Goal: Task Accomplishment & Management: Complete application form

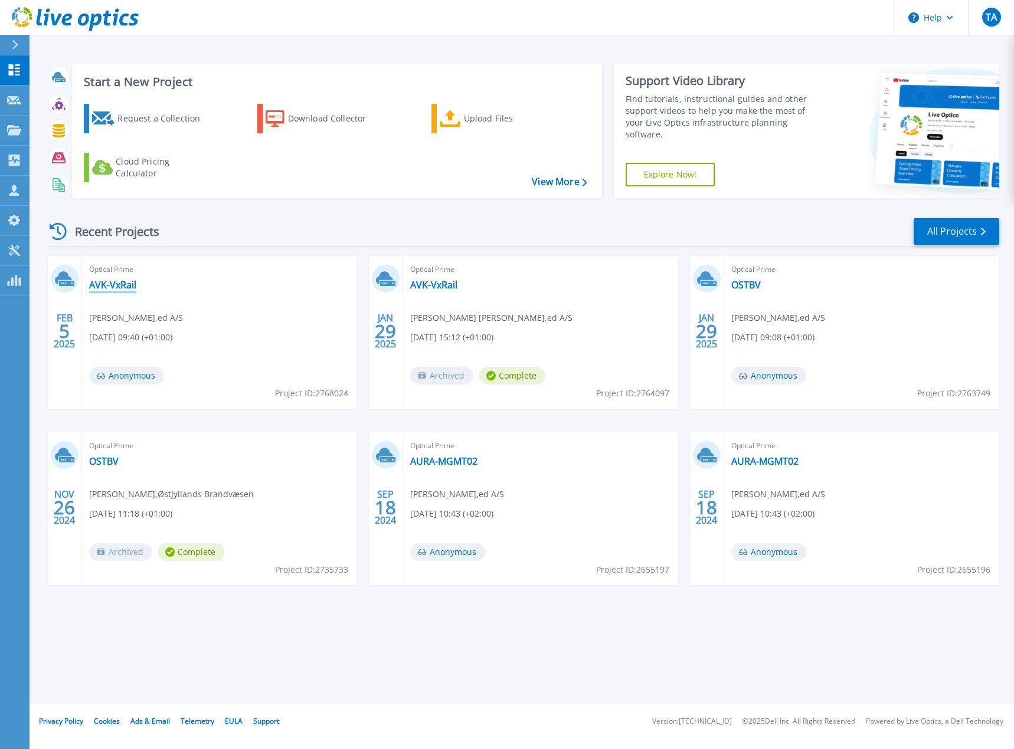
click at [116, 284] on link "AVK-VxRail" at bounding box center [112, 285] width 47 height 12
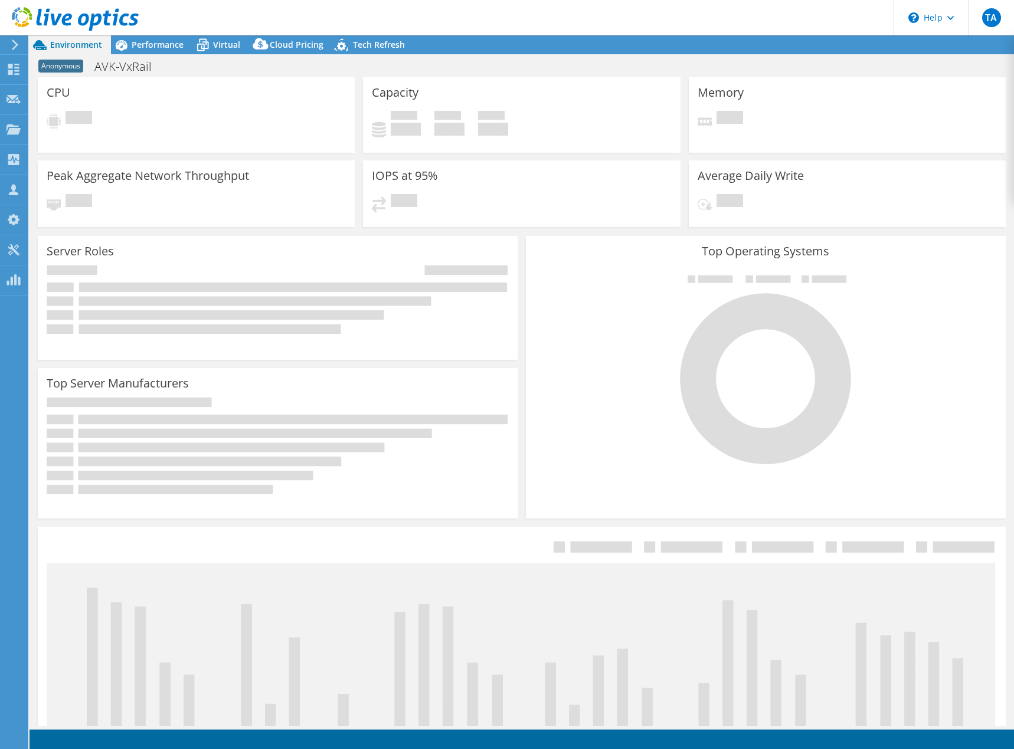
select select "USD"
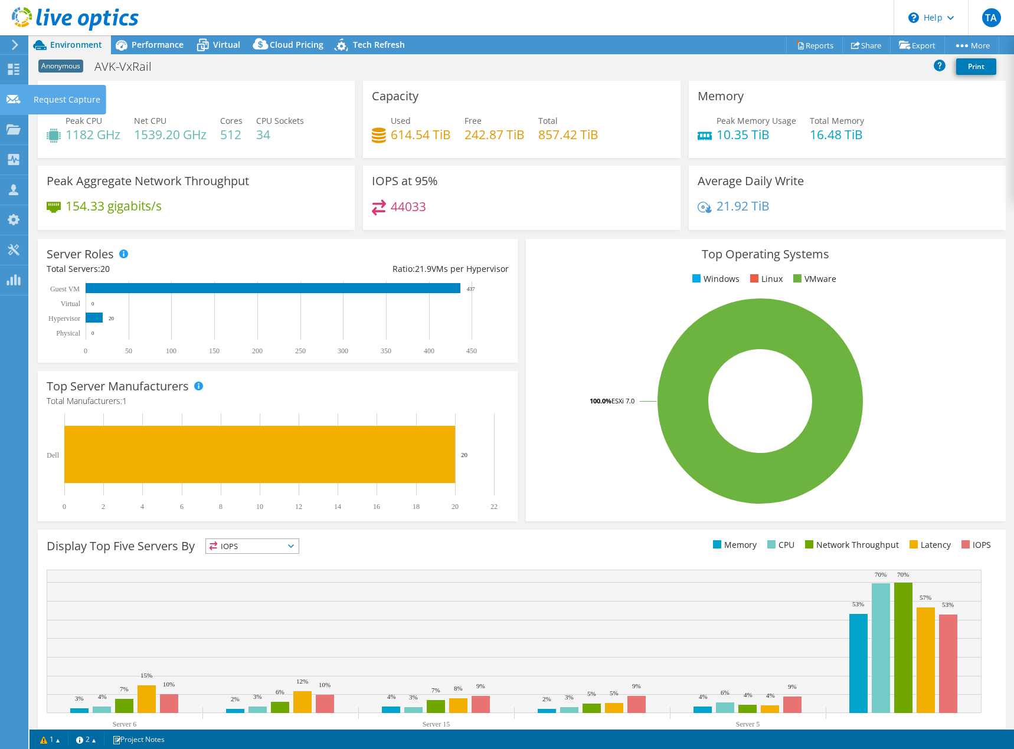
click at [14, 103] on icon at bounding box center [13, 99] width 14 height 11
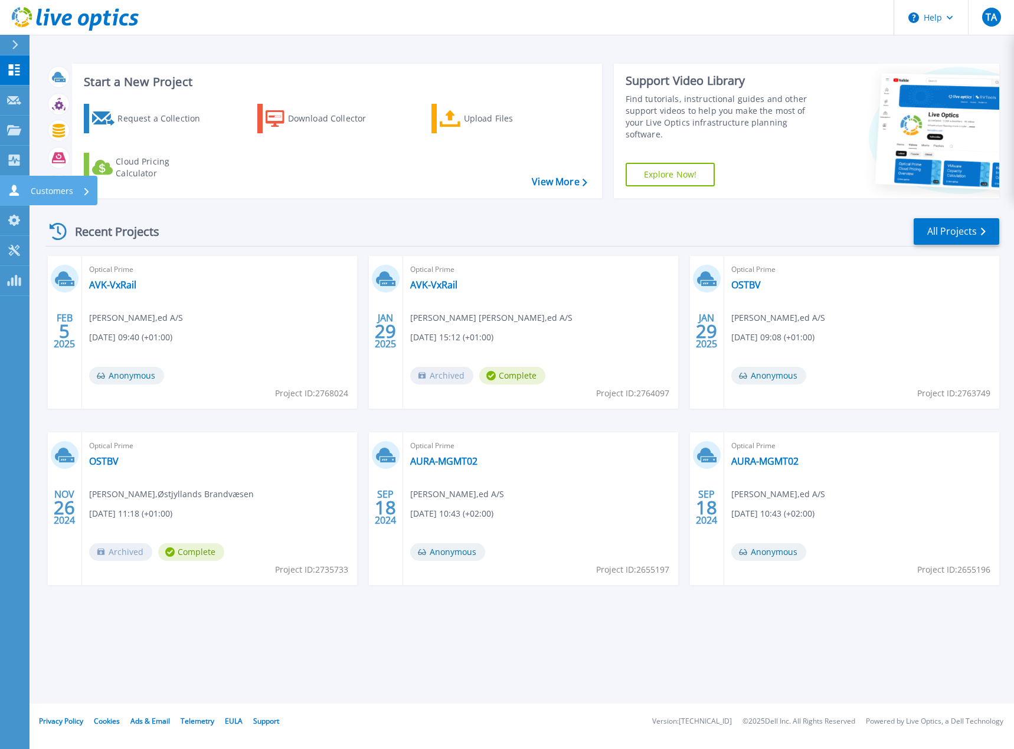
click at [14, 194] on icon at bounding box center [13, 190] width 9 height 11
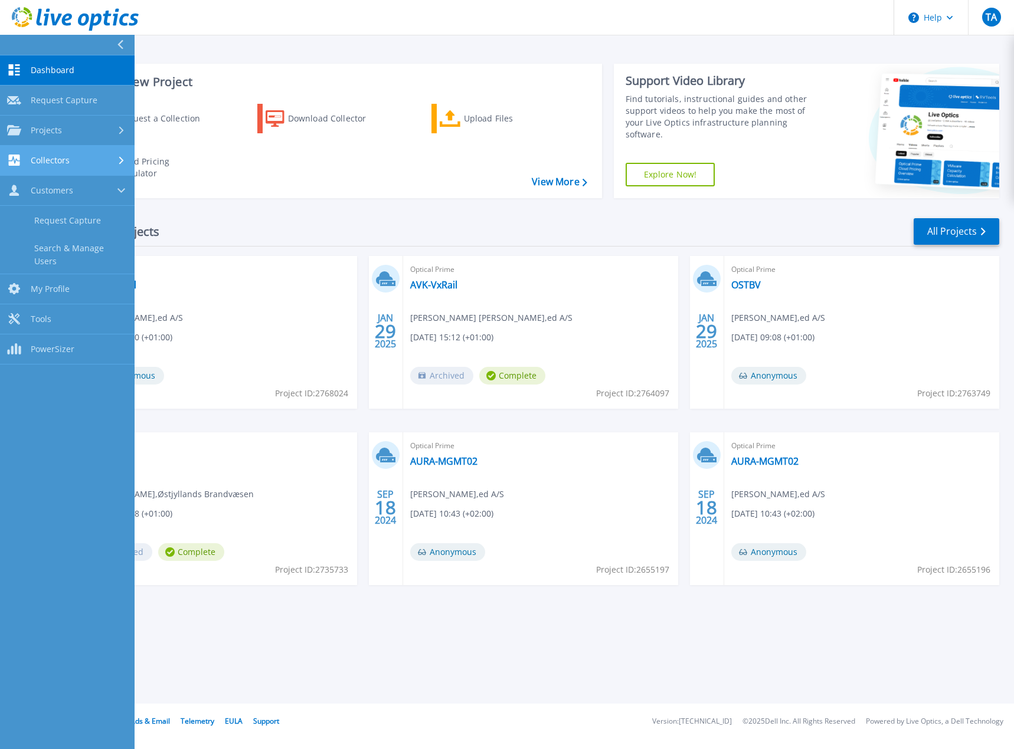
click at [51, 165] on span "Collectors" at bounding box center [50, 160] width 39 height 11
click at [83, 156] on div "Collectors" at bounding box center [67, 160] width 120 height 11
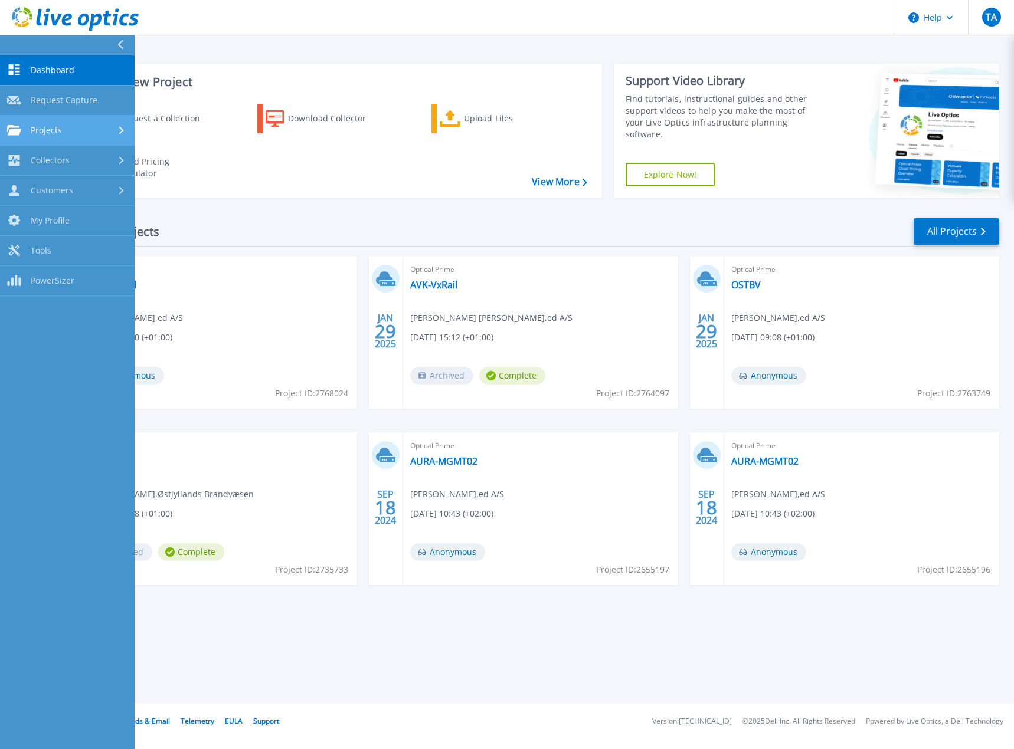
click at [82, 134] on div "Projects" at bounding box center [67, 130] width 120 height 11
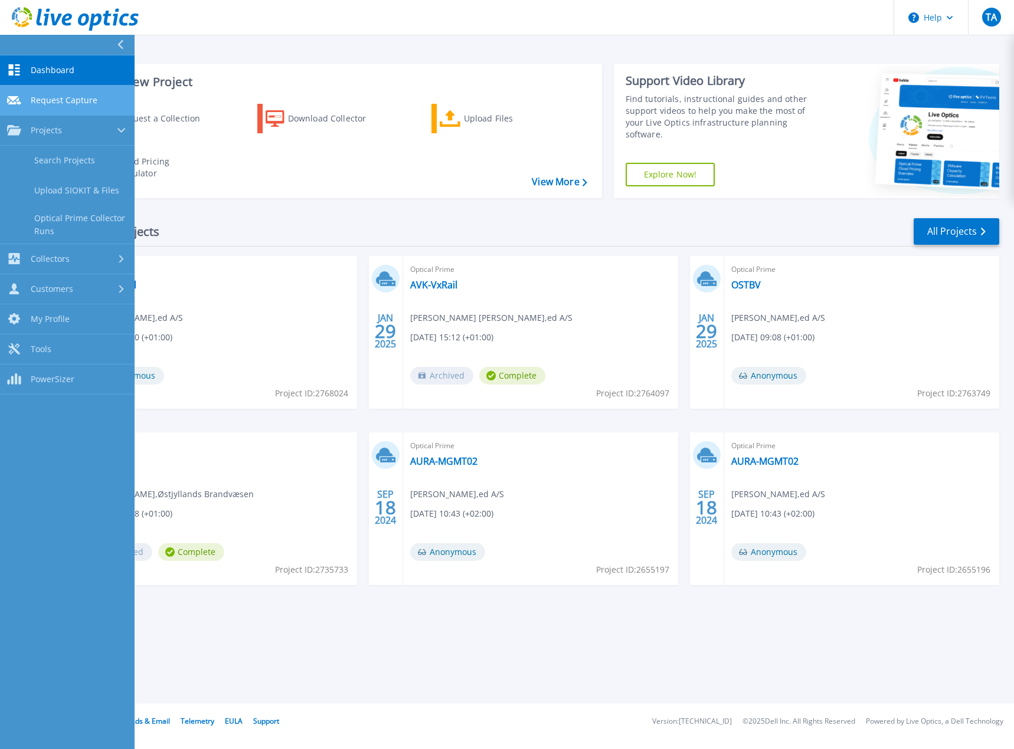
click at [62, 101] on span "Request Capture" at bounding box center [64, 100] width 67 height 11
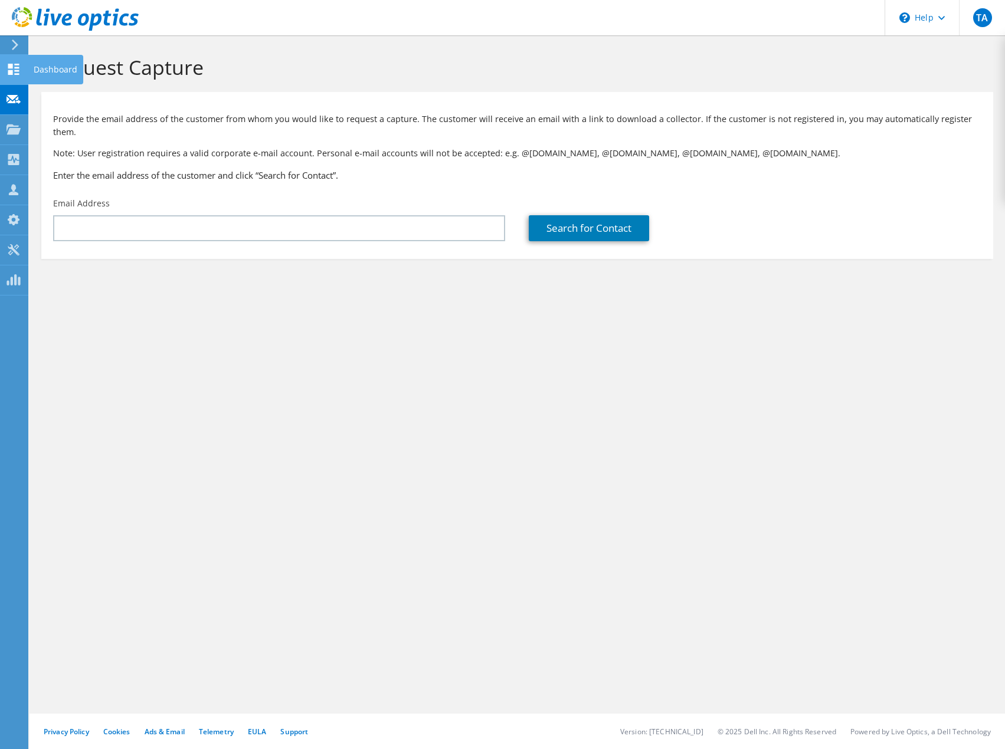
click at [16, 66] on icon at bounding box center [13, 69] width 14 height 11
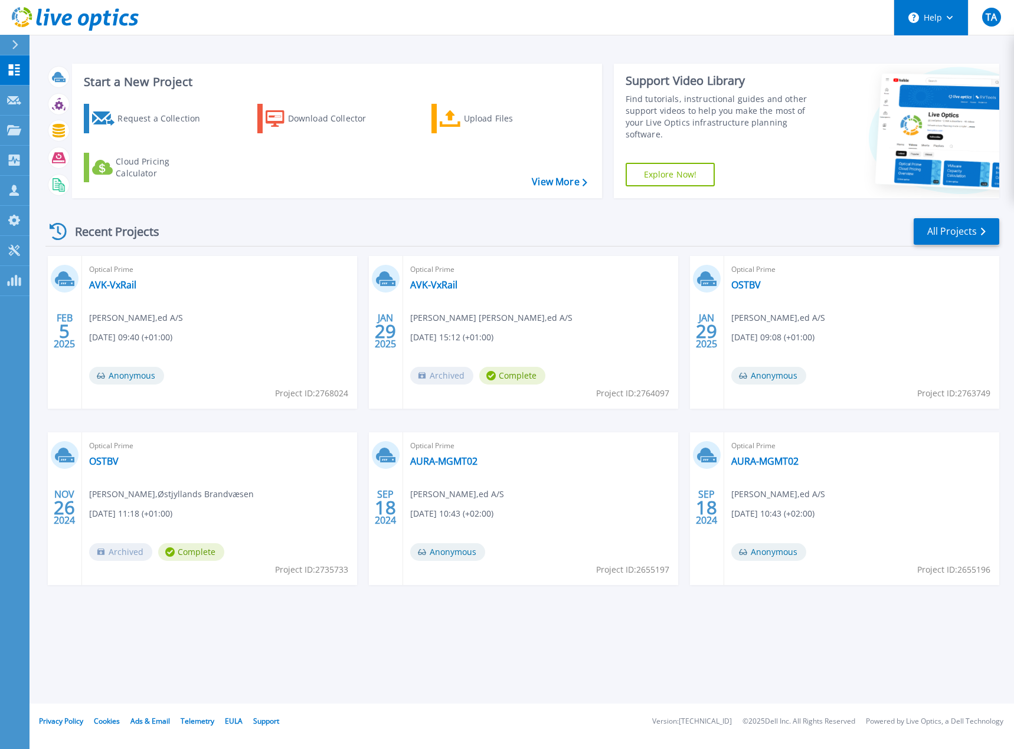
click at [956, 20] on button "Help" at bounding box center [931, 17] width 74 height 35
click at [988, 16] on span "TA" at bounding box center [990, 16] width 11 height 9
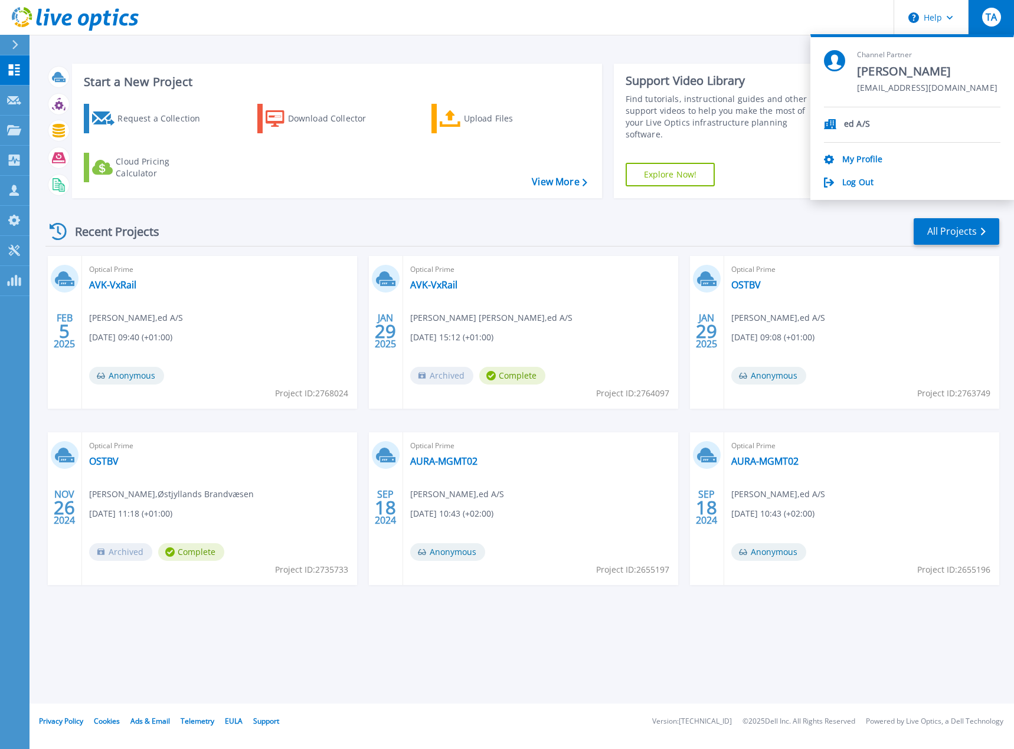
click at [791, 26] on header "Help TA Channel Partner Torben Agergaard tag@ed.dk ed A/S My Profile Log Out" at bounding box center [507, 17] width 1014 height 35
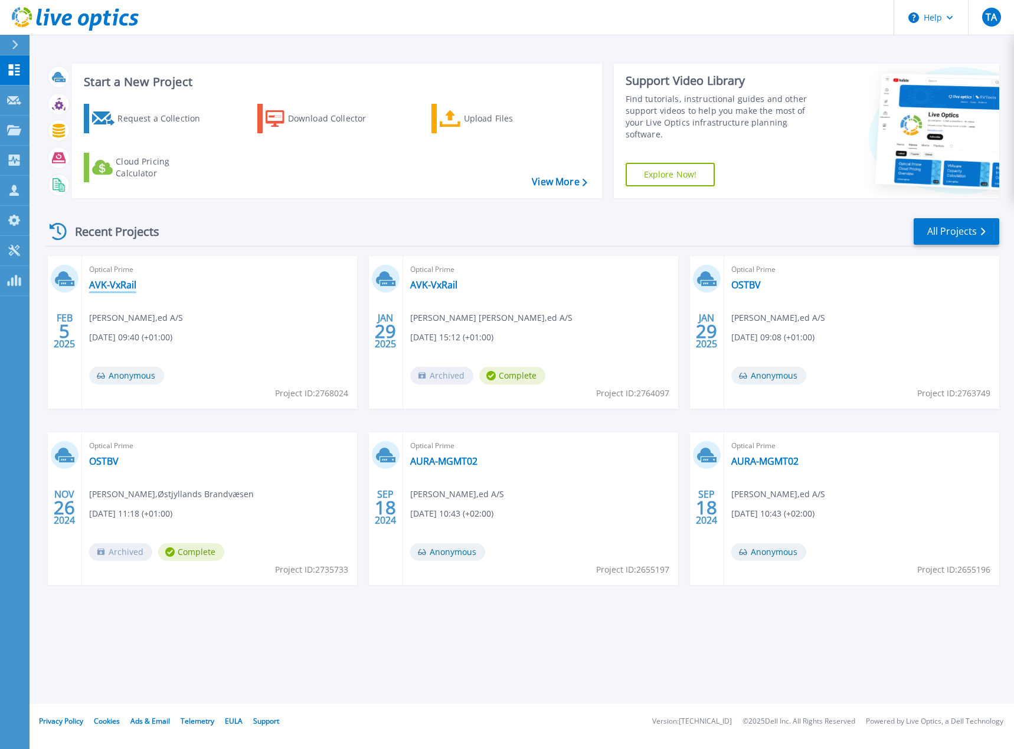
click at [128, 283] on link "AVK-VxRail" at bounding box center [112, 285] width 47 height 12
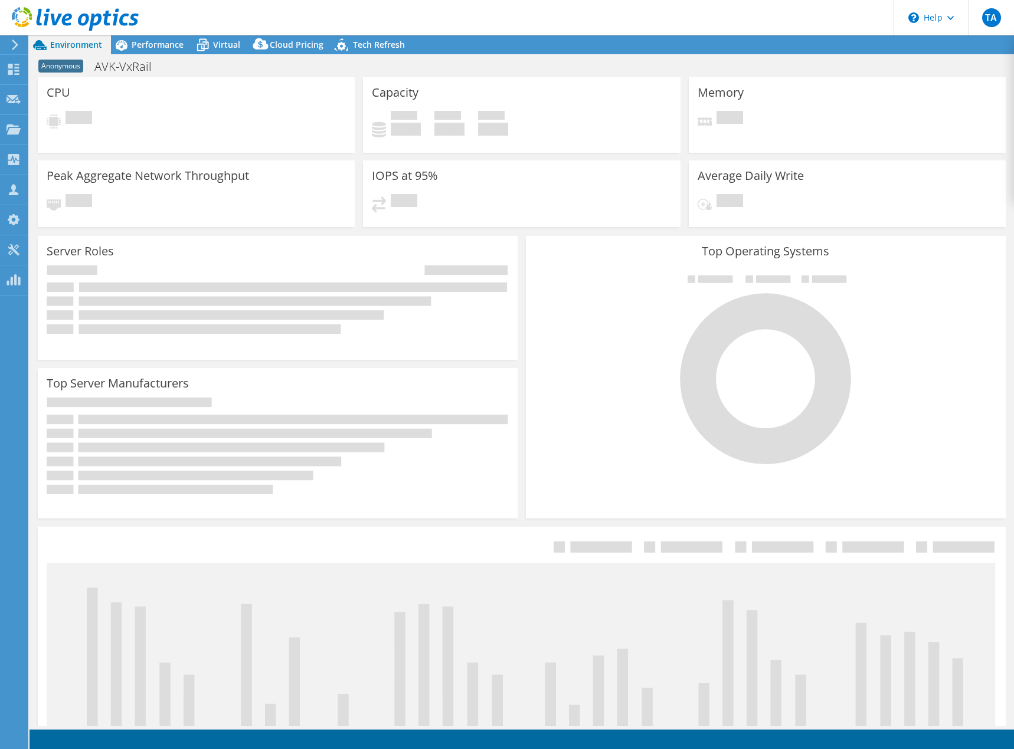
select select "USD"
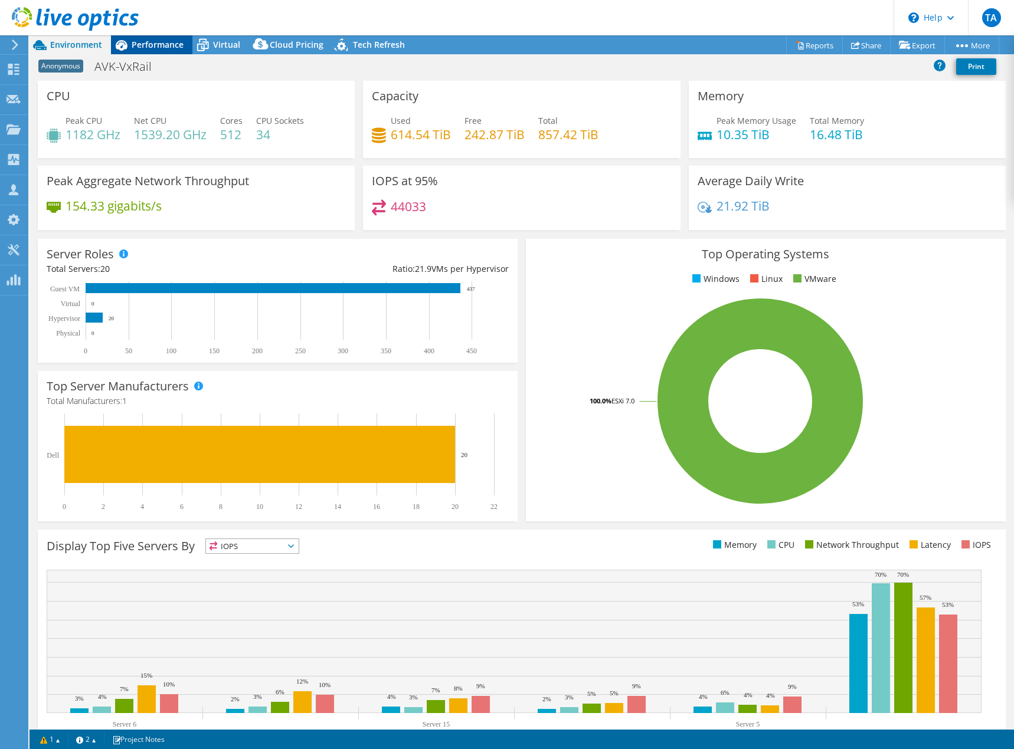
click at [162, 45] on span "Performance" at bounding box center [158, 44] width 52 height 11
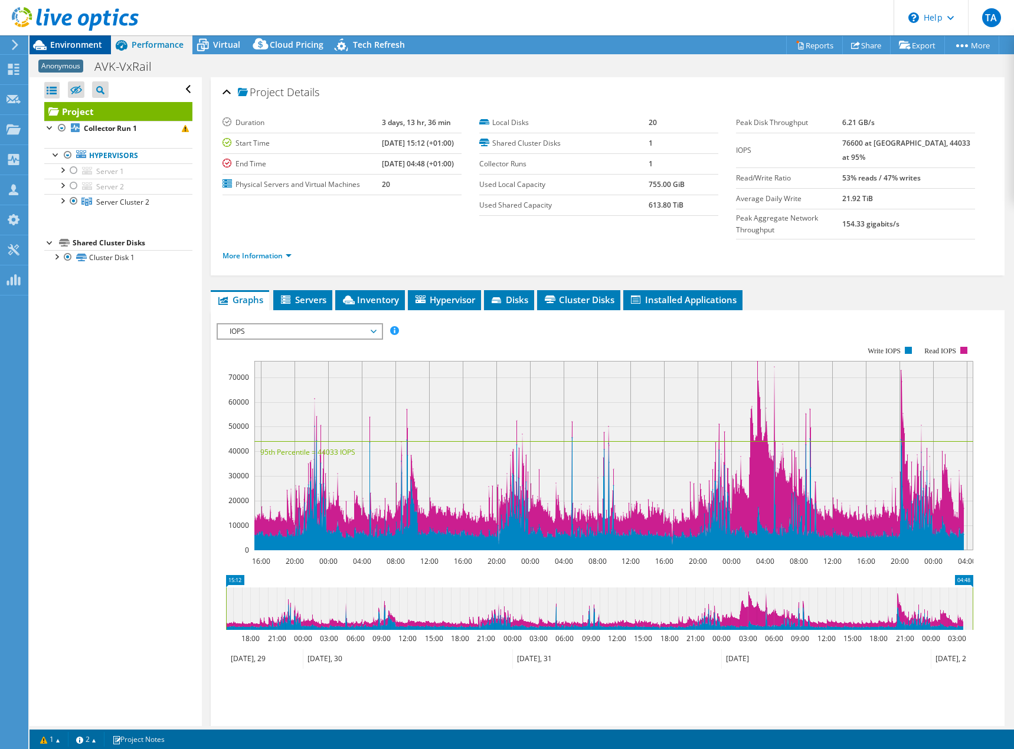
click at [87, 44] on span "Environment" at bounding box center [76, 44] width 52 height 11
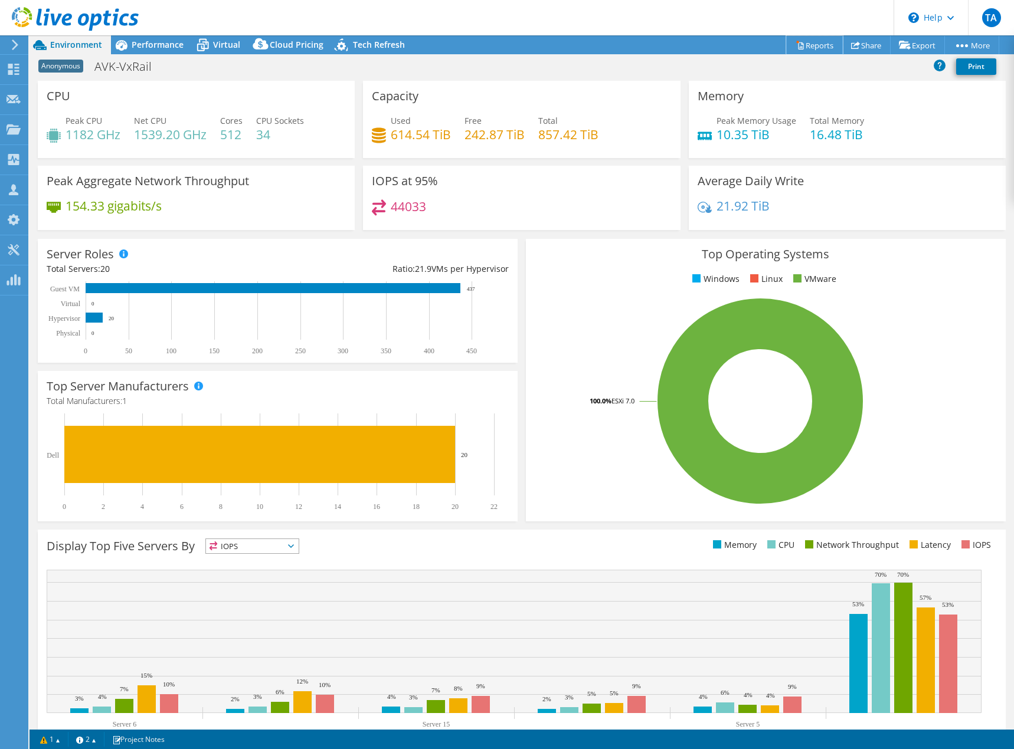
drag, startPoint x: 809, startPoint y: 41, endPoint x: 799, endPoint y: 44, distance: 11.2
click at [809, 41] on link "Reports" at bounding box center [814, 45] width 57 height 18
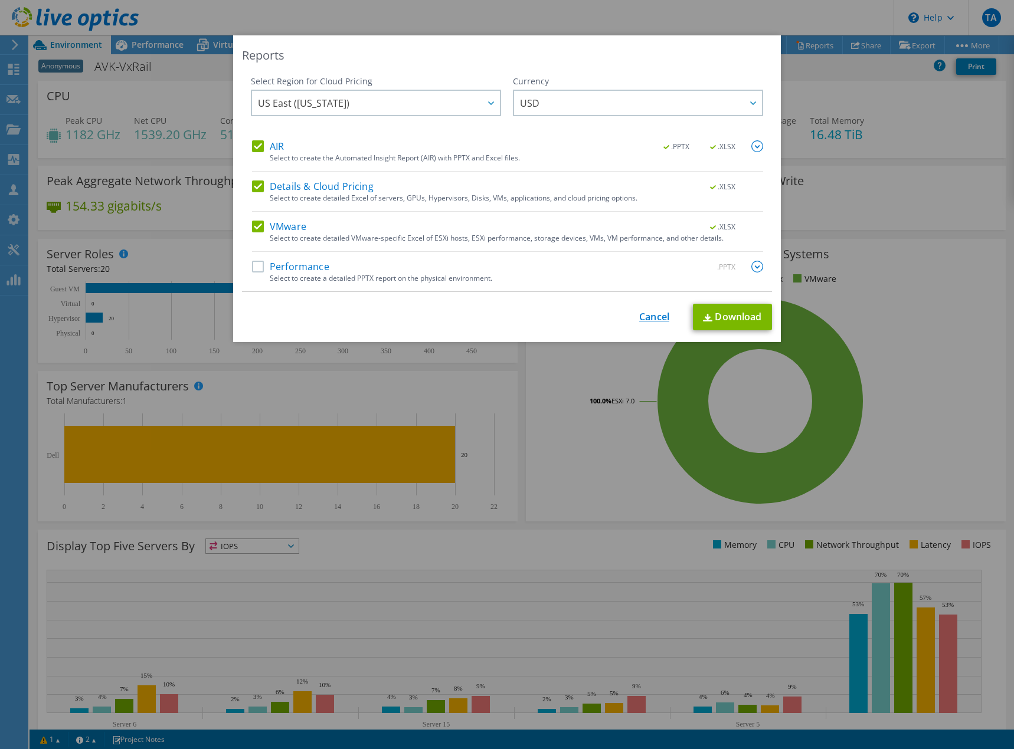
click at [640, 312] on link "Cancel" at bounding box center [654, 317] width 30 height 11
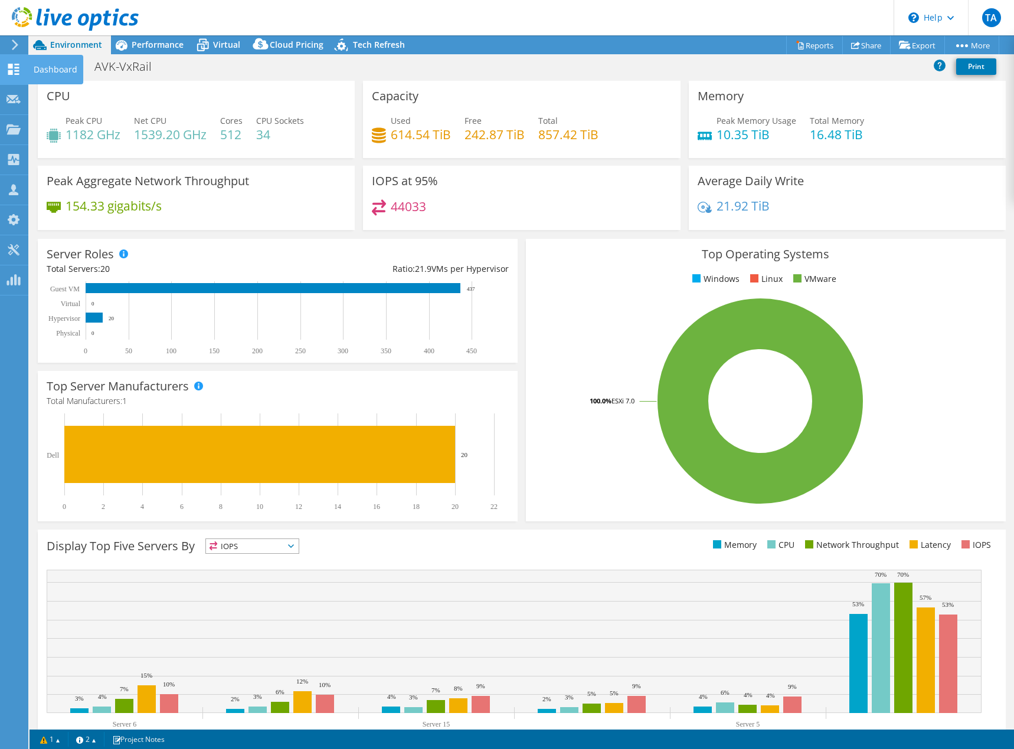
click at [15, 73] on icon at bounding box center [13, 69] width 14 height 11
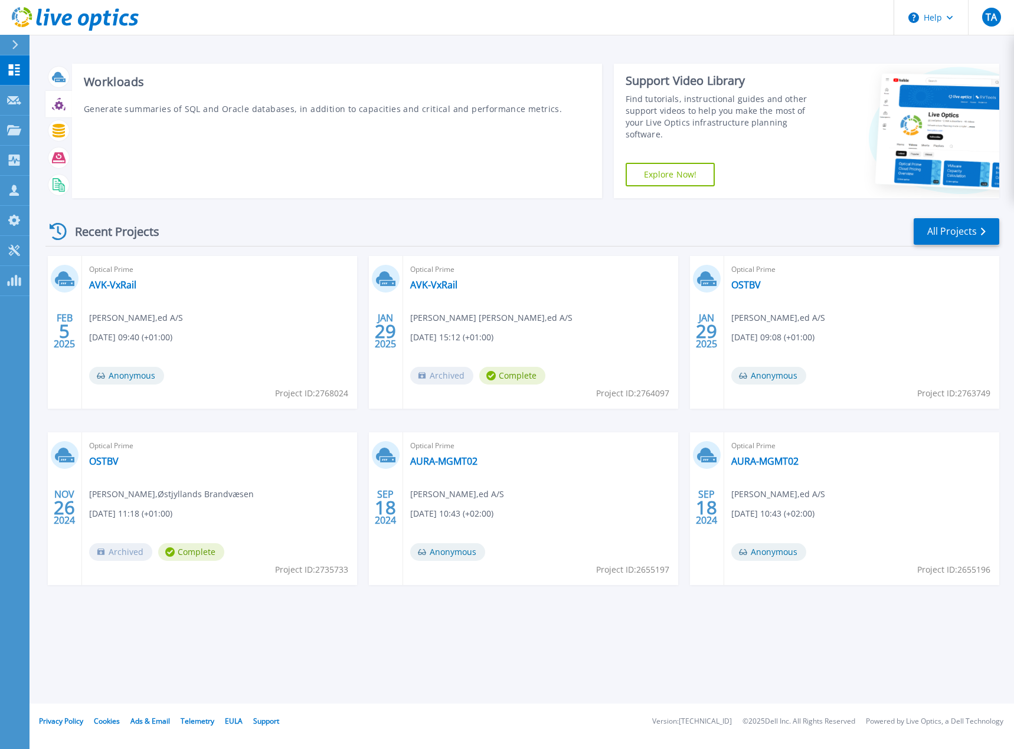
click at [59, 106] on icon at bounding box center [59, 104] width 14 height 14
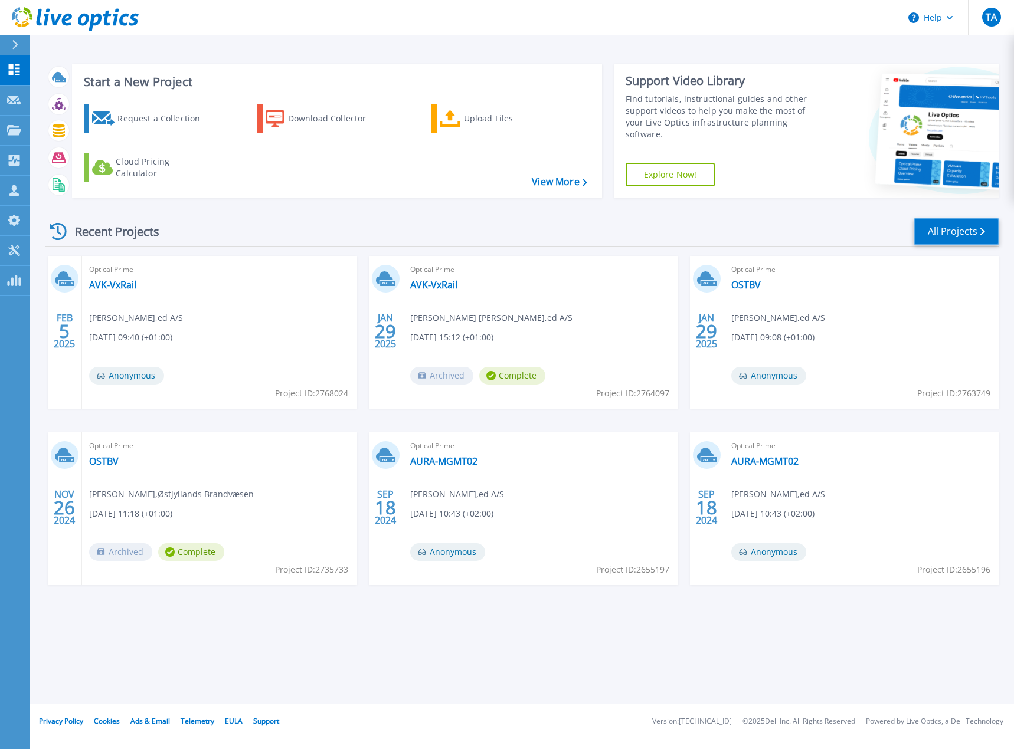
click at [950, 234] on link "All Projects" at bounding box center [956, 231] width 86 height 27
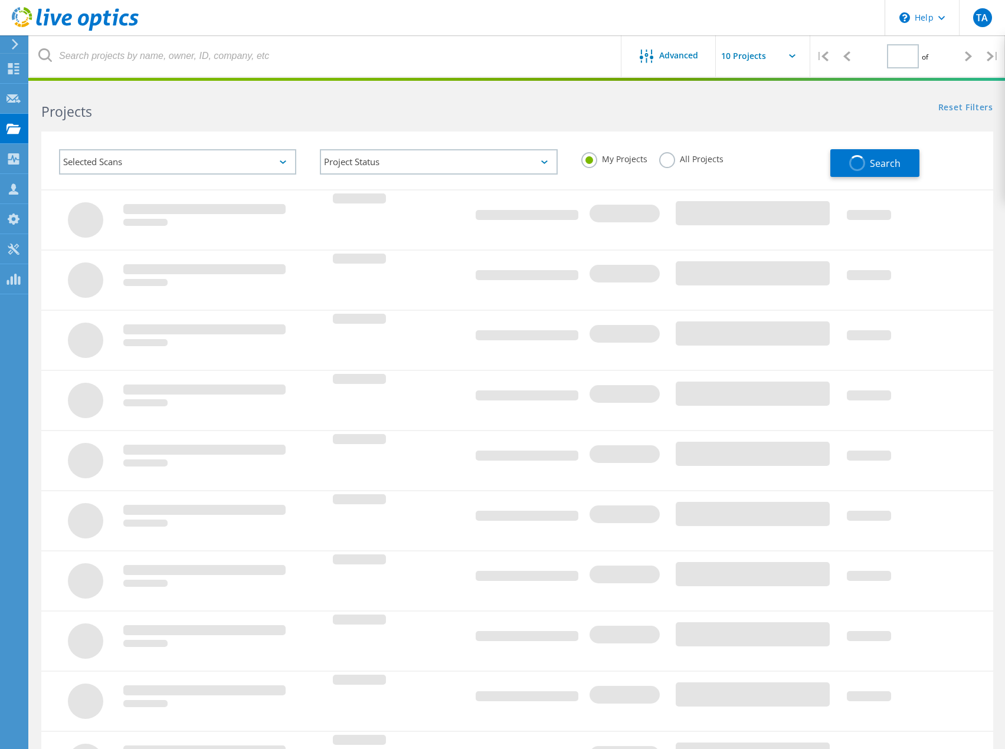
type input "1"
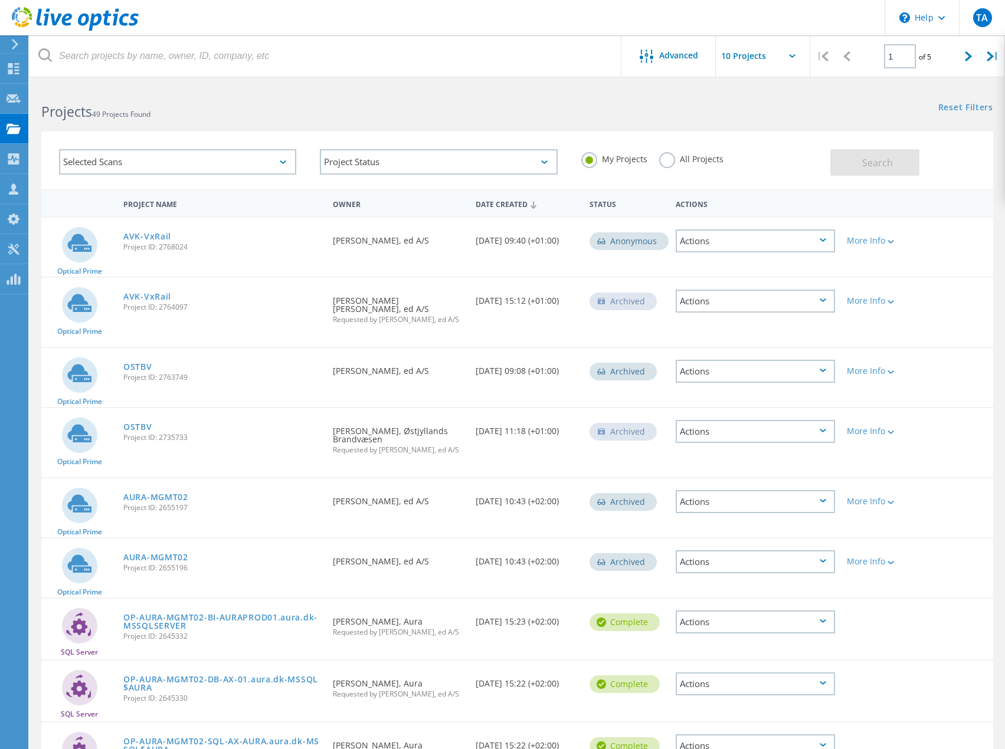
click at [802, 245] on div "Actions" at bounding box center [755, 241] width 159 height 23
click at [958, 257] on div "Optical Prime AVK-VxRail Project ID: 2768024 Requested By [PERSON_NAME], ed A/S…" at bounding box center [517, 247] width 952 height 59
click at [886, 239] on div at bounding box center [889, 241] width 9 height 7
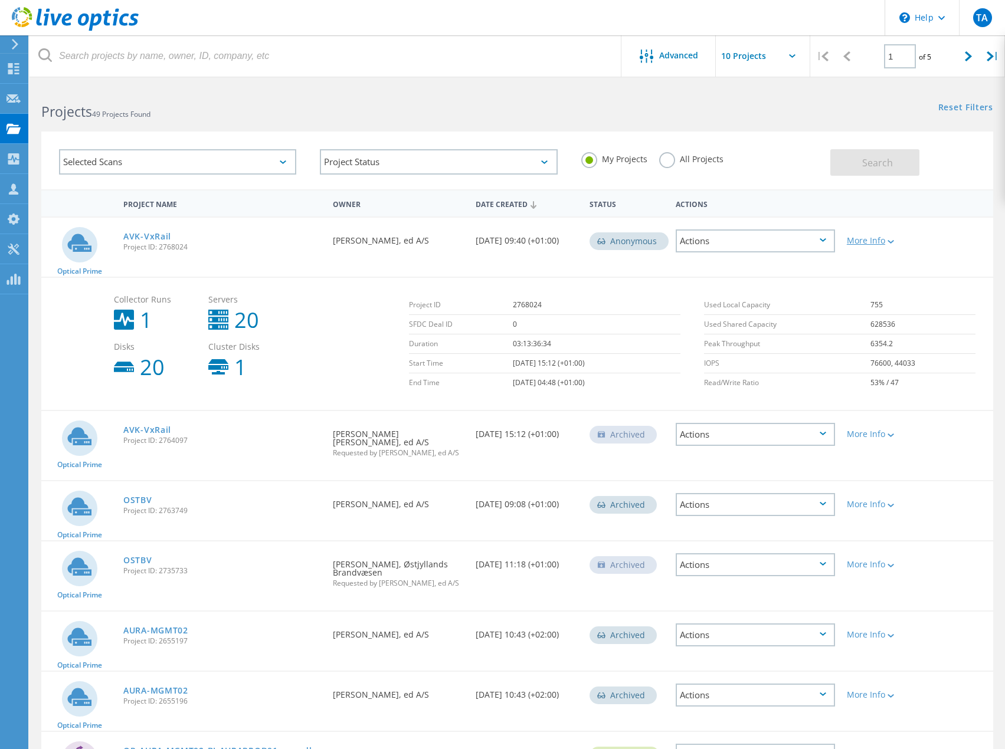
click at [890, 241] on icon at bounding box center [890, 242] width 6 height 4
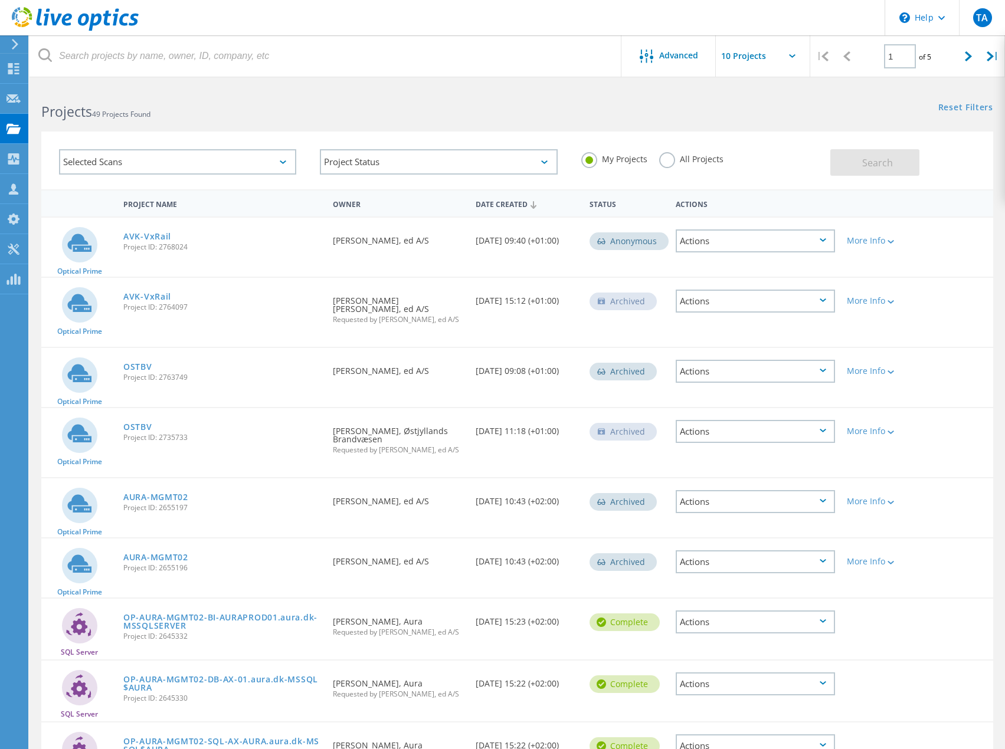
click at [288, 160] on div "Selected Scans" at bounding box center [177, 161] width 237 height 25
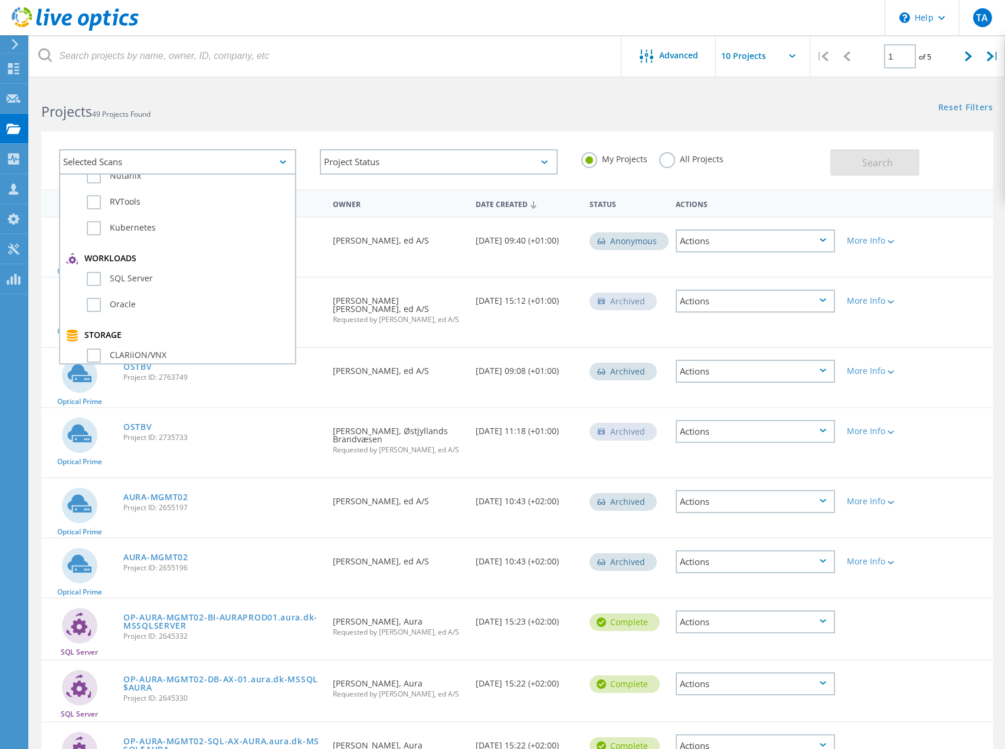
scroll to position [118, 0]
click at [97, 276] on label "SQL Server" at bounding box center [188, 278] width 202 height 14
click at [0, 0] on input "SQL Server" at bounding box center [0, 0] width 0 height 0
click at [382, 128] on div "Selected Scans 1 Server & Cloud Optical Prime AWS Azure Nutanix RVTools Kuberne…" at bounding box center [516, 153] width 975 height 73
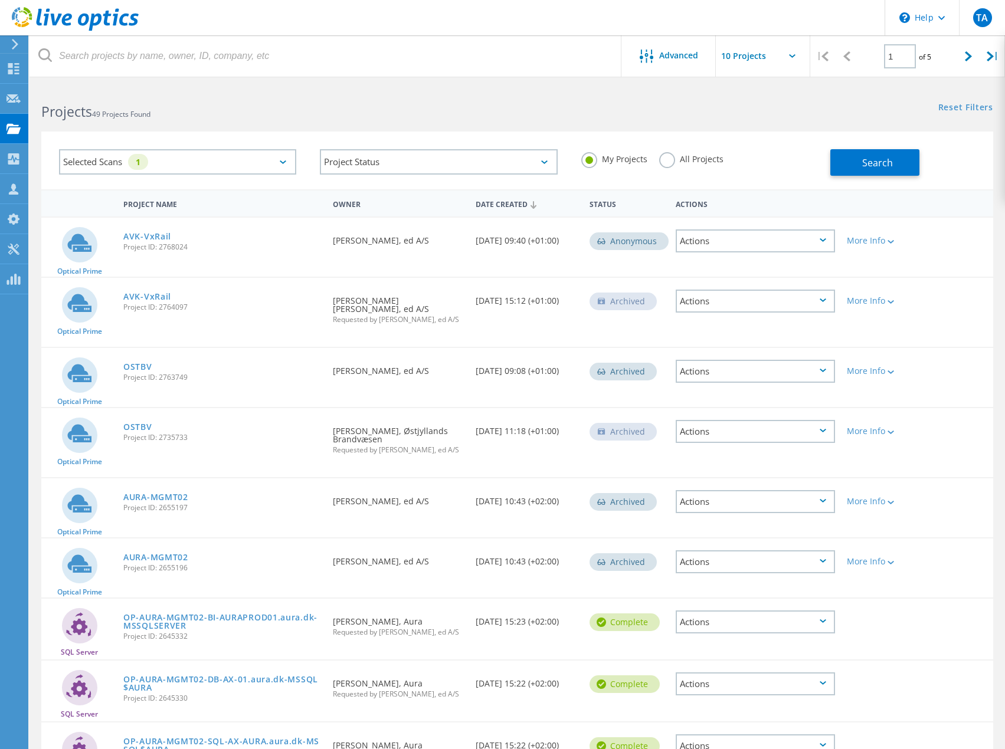
click at [74, 250] on icon at bounding box center [79, 243] width 24 height 18
click at [7, 95] on icon at bounding box center [13, 98] width 14 height 11
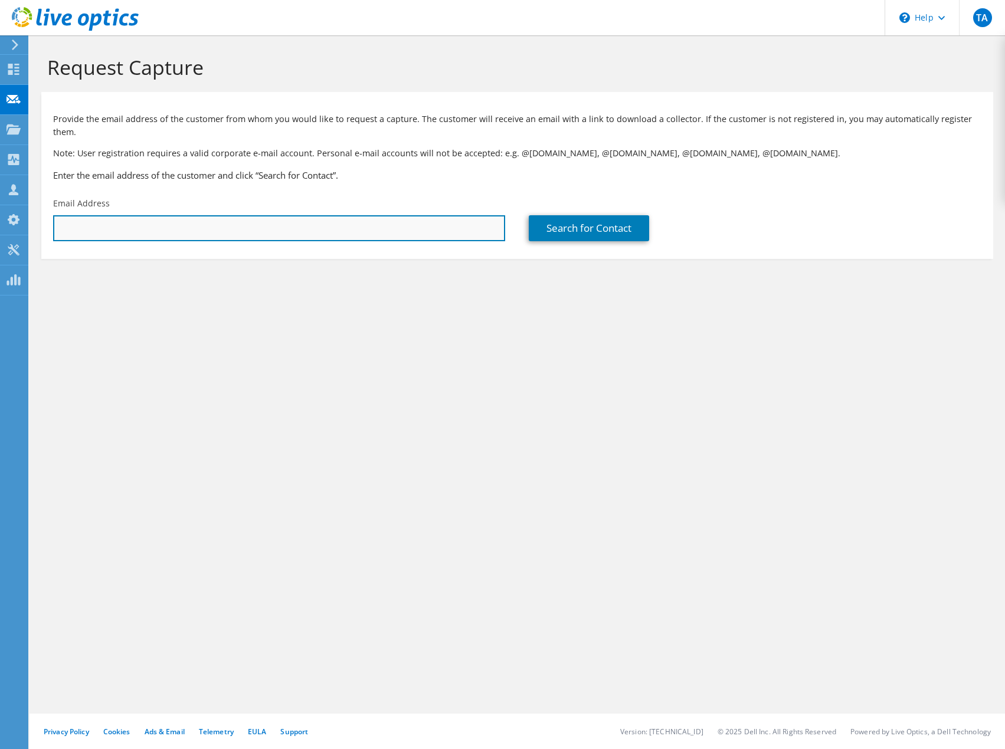
click at [296, 215] on input "text" at bounding box center [279, 228] width 452 height 26
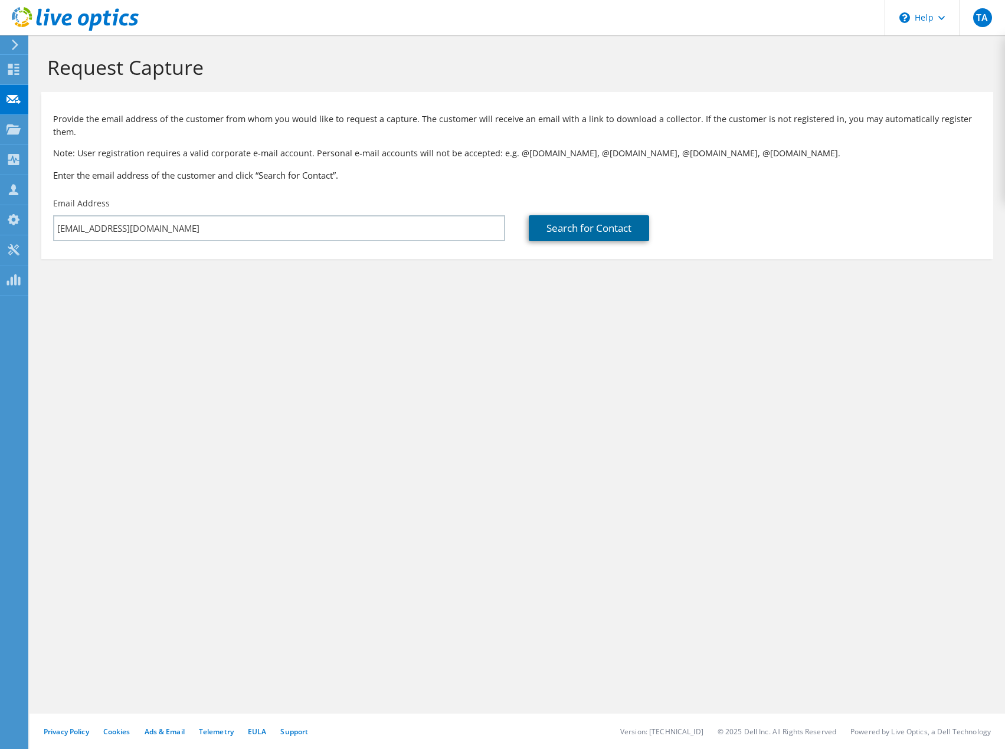
click at [591, 218] on link "Search for Contact" at bounding box center [589, 228] width 120 height 26
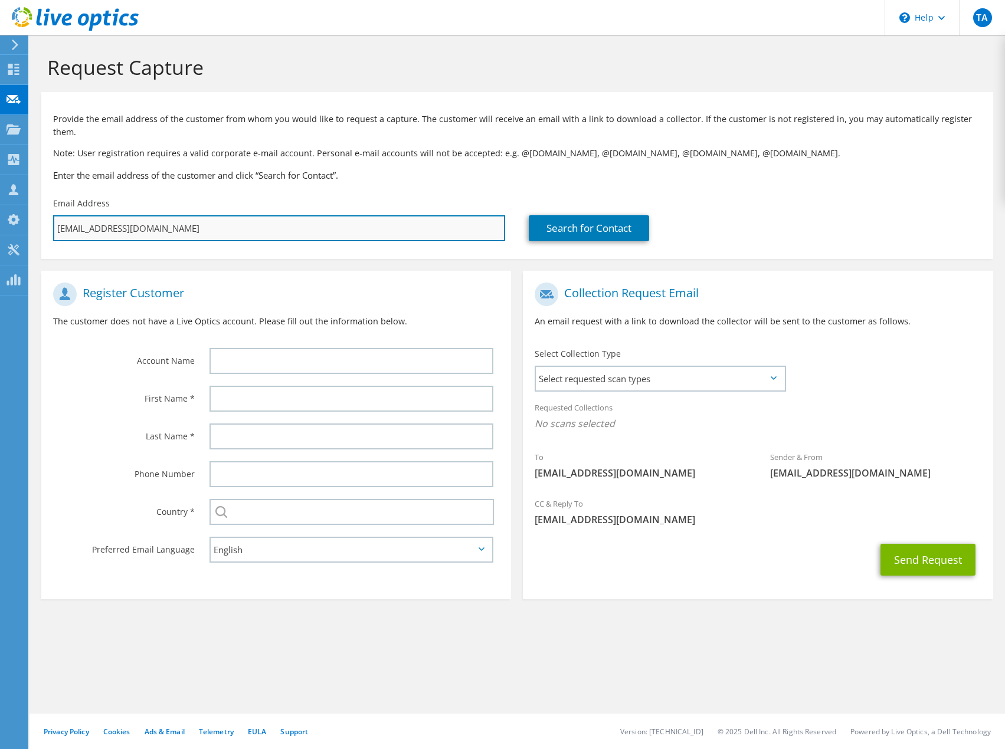
click at [211, 217] on input "[EMAIL_ADDRESS][DOMAIN_NAME]" at bounding box center [279, 228] width 452 height 26
type input "[EMAIL_ADDRESS][DOMAIN_NAME]"
type input "Select"
type input "anda@avk.c"
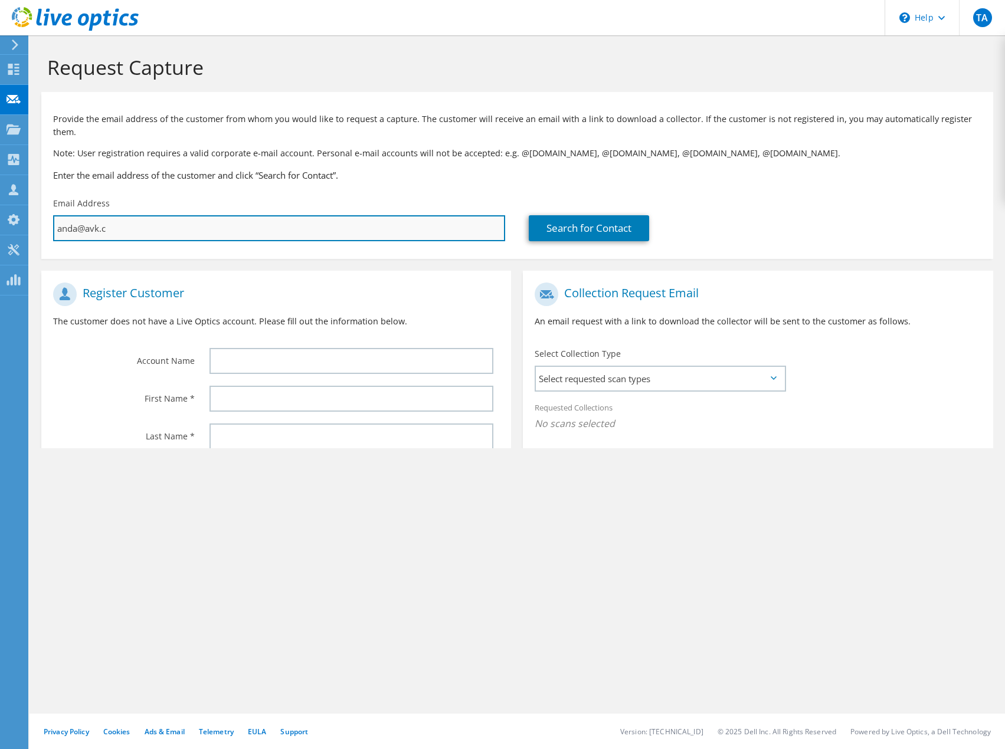
type input "Select"
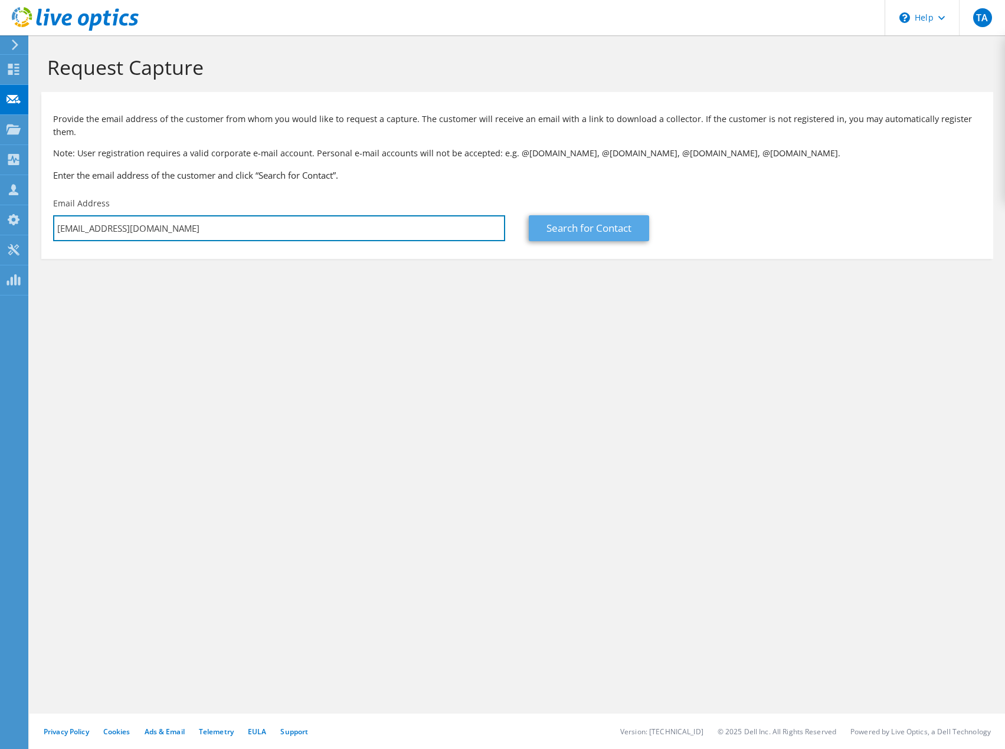
type input "[EMAIL_ADDRESS][DOMAIN_NAME]"
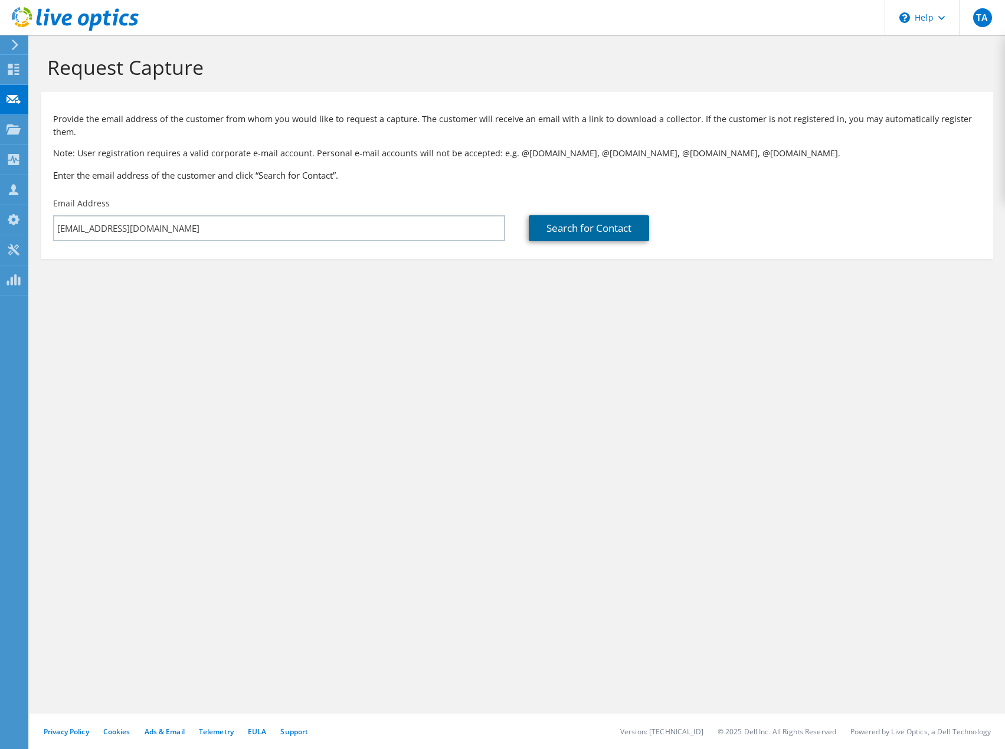
click at [604, 215] on link "Search for Contact" at bounding box center [589, 228] width 120 height 26
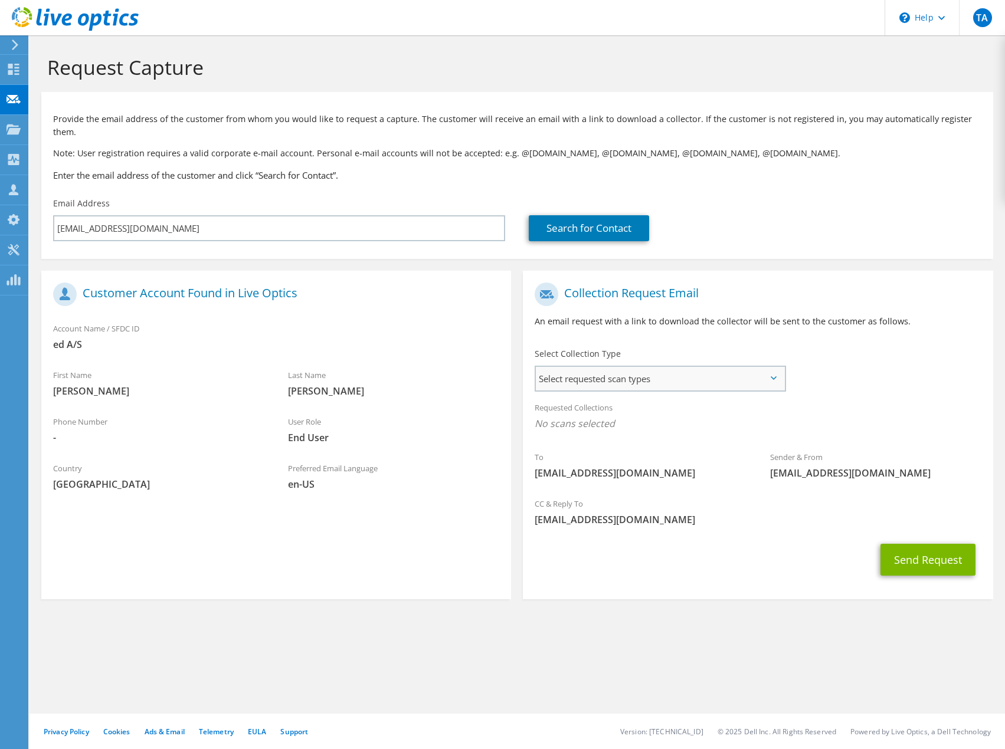
click at [716, 367] on span "Select requested scan types" at bounding box center [660, 379] width 248 height 24
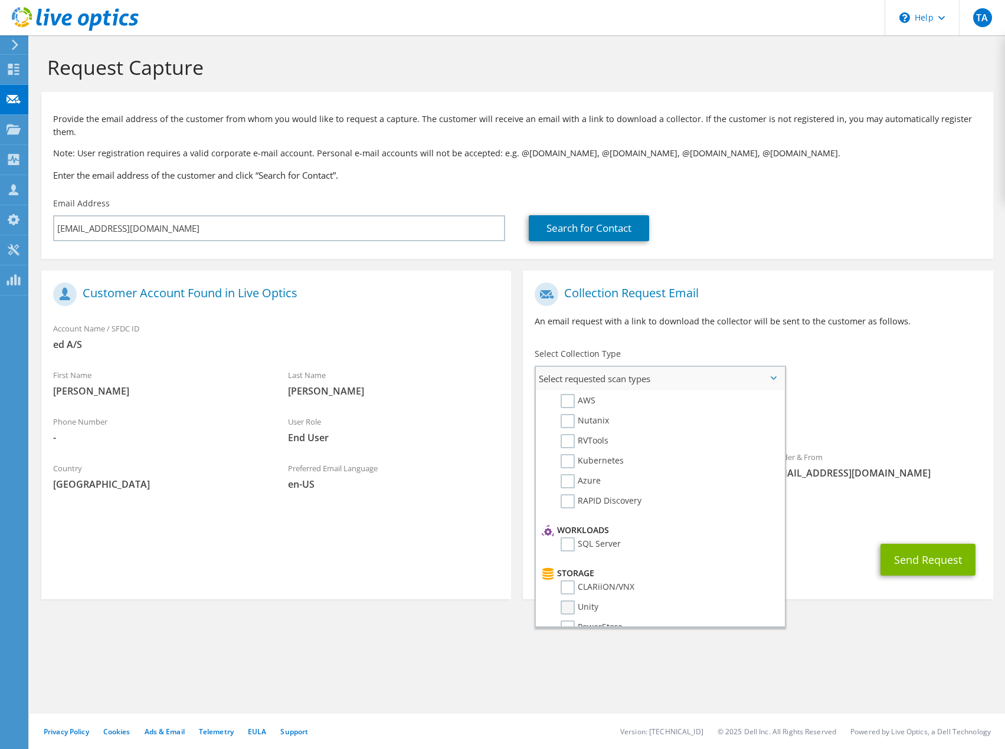
scroll to position [118, 0]
click at [573, 453] on label "SQL Server" at bounding box center [590, 460] width 60 height 14
click at [0, 0] on input "SQL Server" at bounding box center [0, 0] width 0 height 0
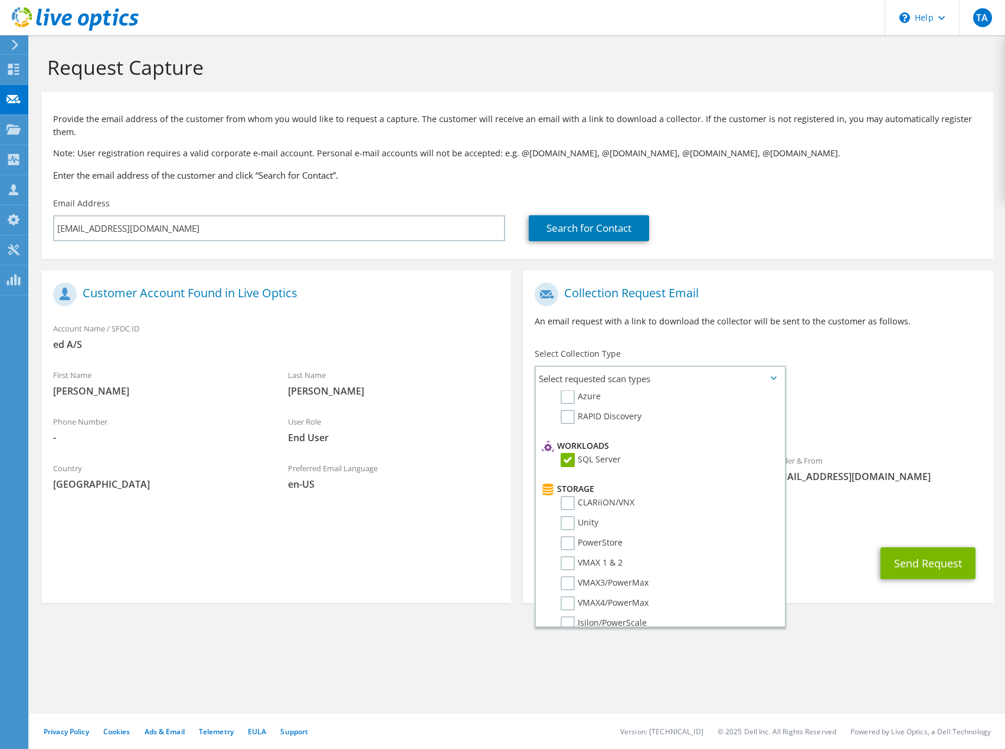
click at [825, 542] on div "Send Request" at bounding box center [758, 564] width 470 height 44
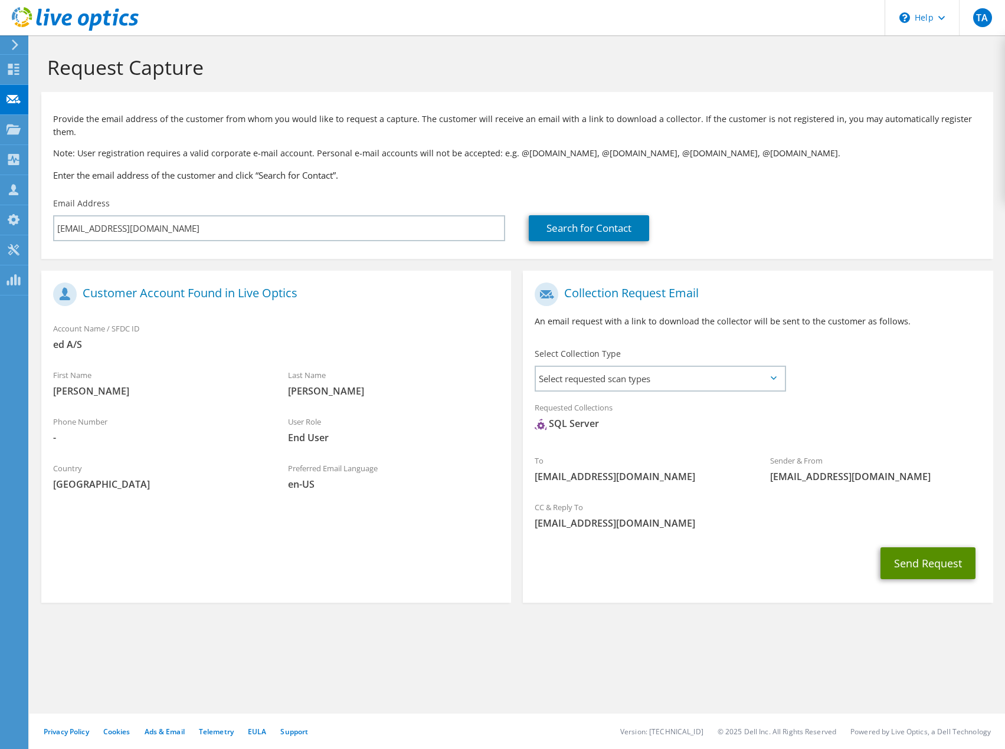
click at [938, 554] on button "Send Request" at bounding box center [927, 563] width 95 height 32
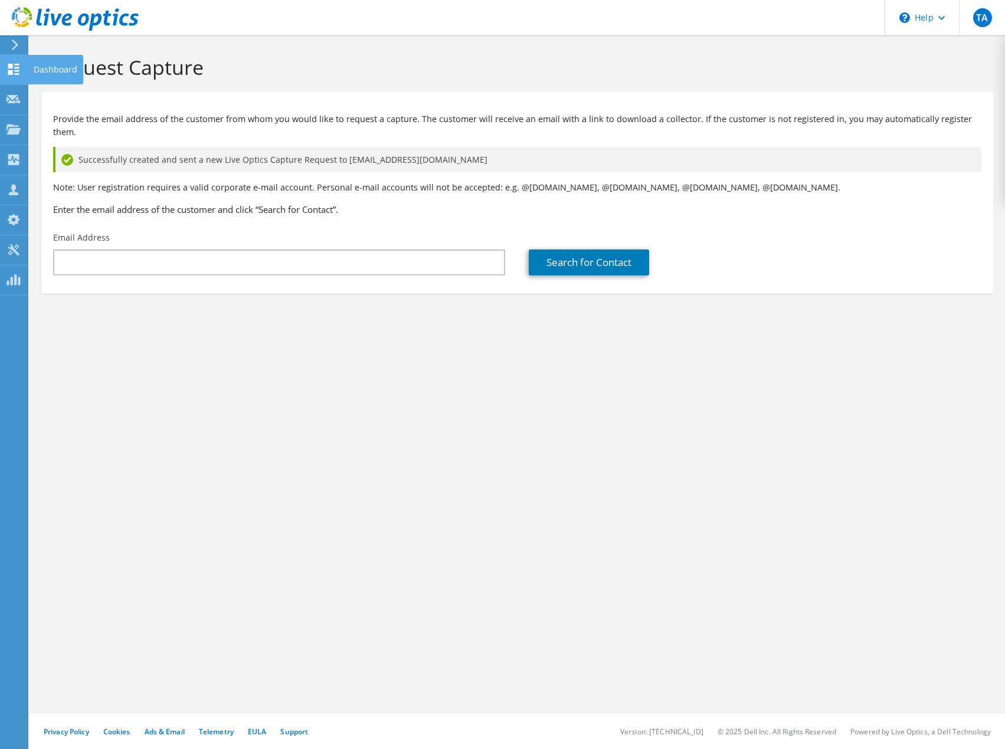
click at [14, 68] on icon at bounding box center [13, 69] width 14 height 11
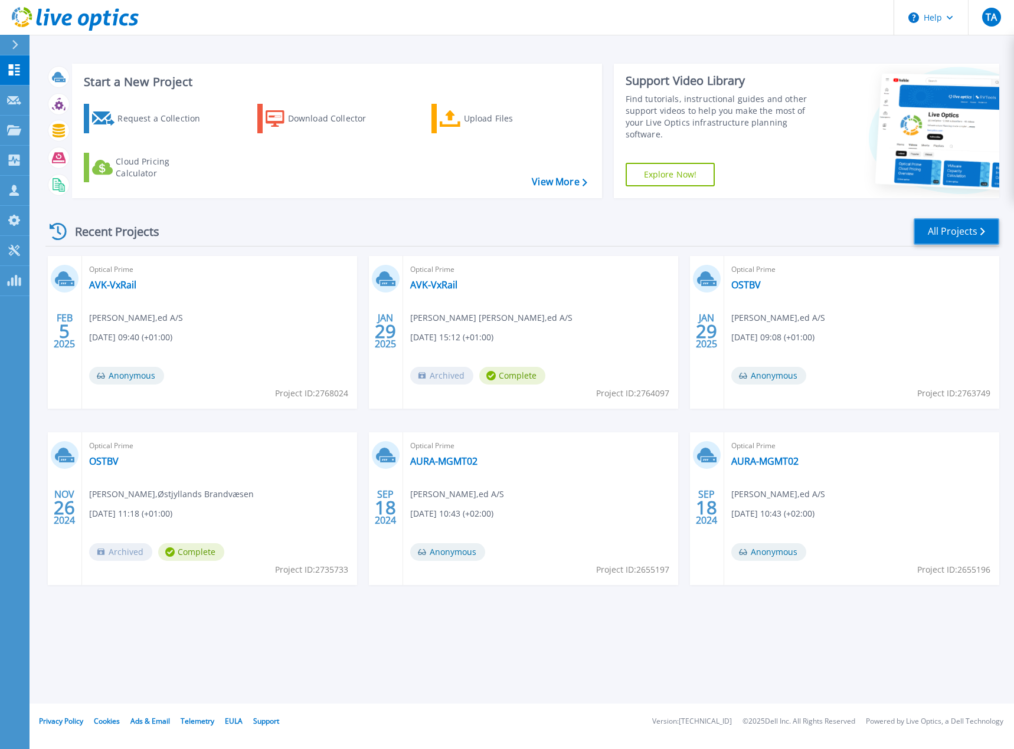
click at [966, 232] on link "All Projects" at bounding box center [956, 231] width 86 height 27
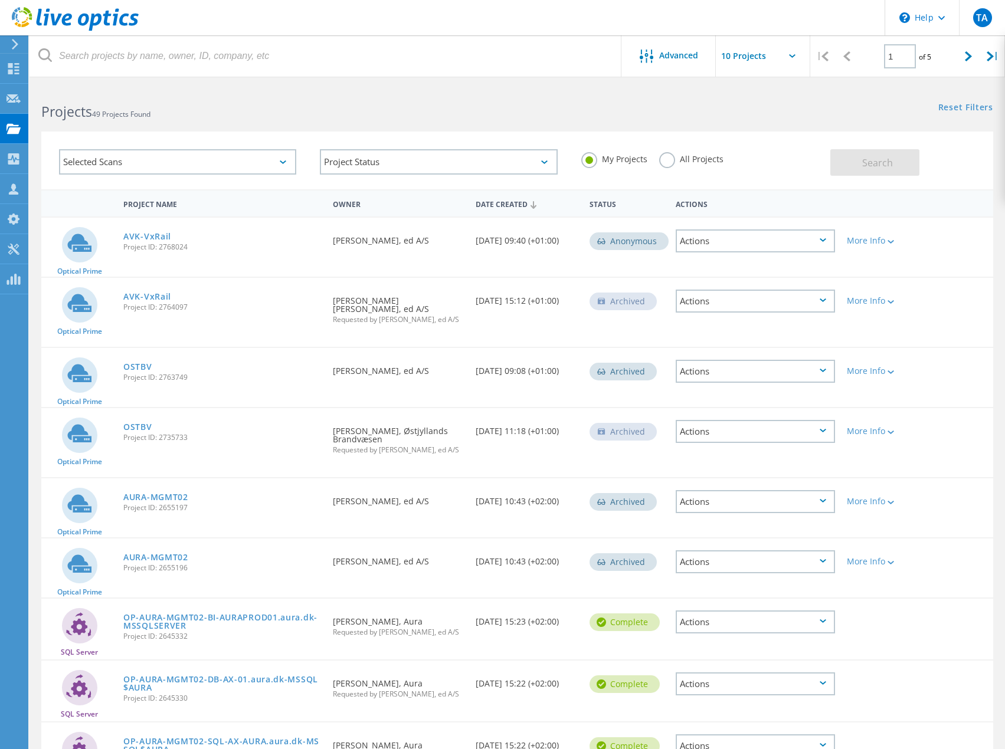
click at [276, 171] on div "Selected Scans" at bounding box center [177, 161] width 237 height 25
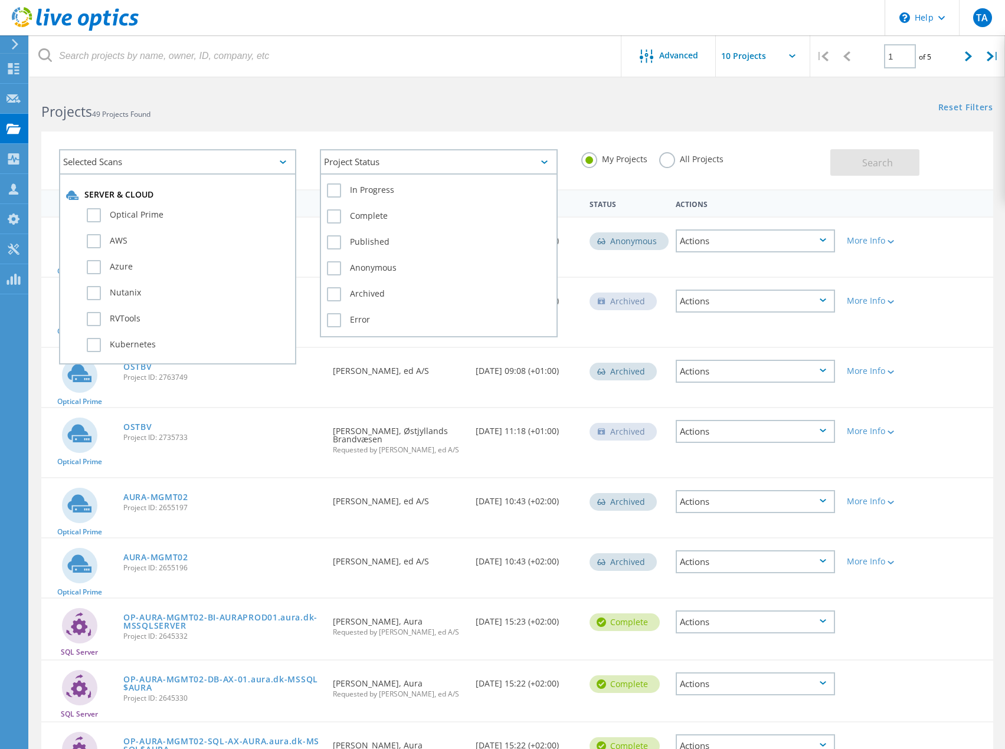
click at [397, 171] on div "Project Status" at bounding box center [438, 161] width 237 height 25
click at [333, 189] on label "In Progress" at bounding box center [438, 190] width 223 height 14
click at [0, 0] on input "In Progress" at bounding box center [0, 0] width 0 height 0
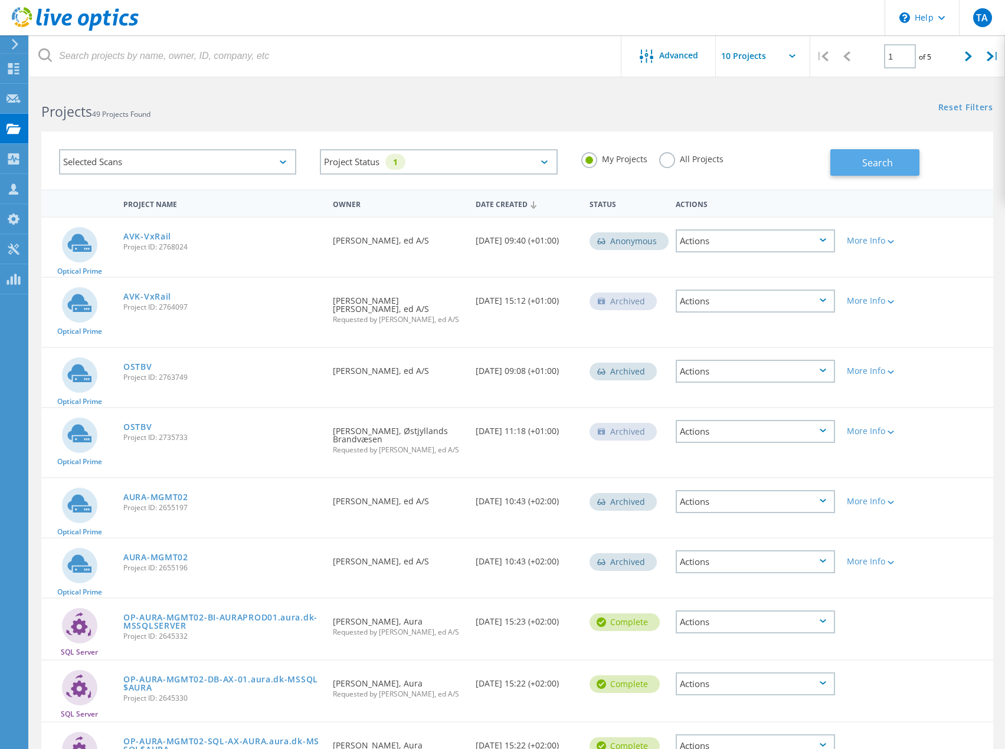
click at [904, 162] on button "Search" at bounding box center [874, 162] width 89 height 27
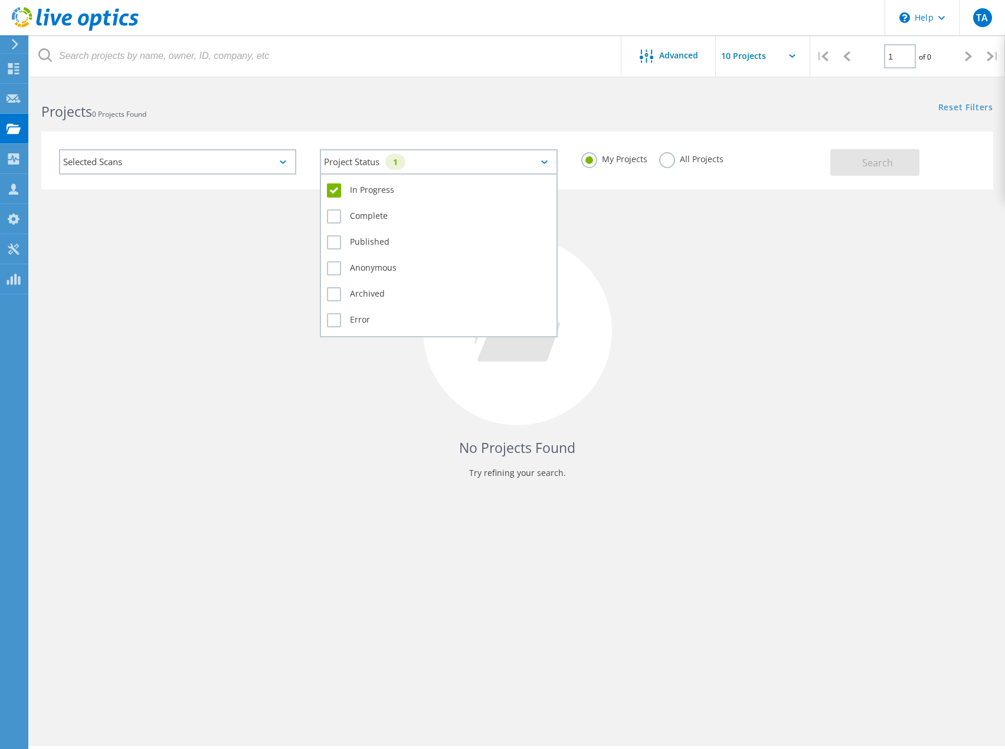
click at [540, 161] on div "Project Status 1" at bounding box center [438, 161] width 237 height 25
click at [339, 191] on label "In Progress" at bounding box center [438, 190] width 223 height 14
click at [0, 0] on input "In Progress" at bounding box center [0, 0] width 0 height 0
click at [333, 217] on label "Complete" at bounding box center [438, 216] width 223 height 14
click at [0, 0] on input "Complete" at bounding box center [0, 0] width 0 height 0
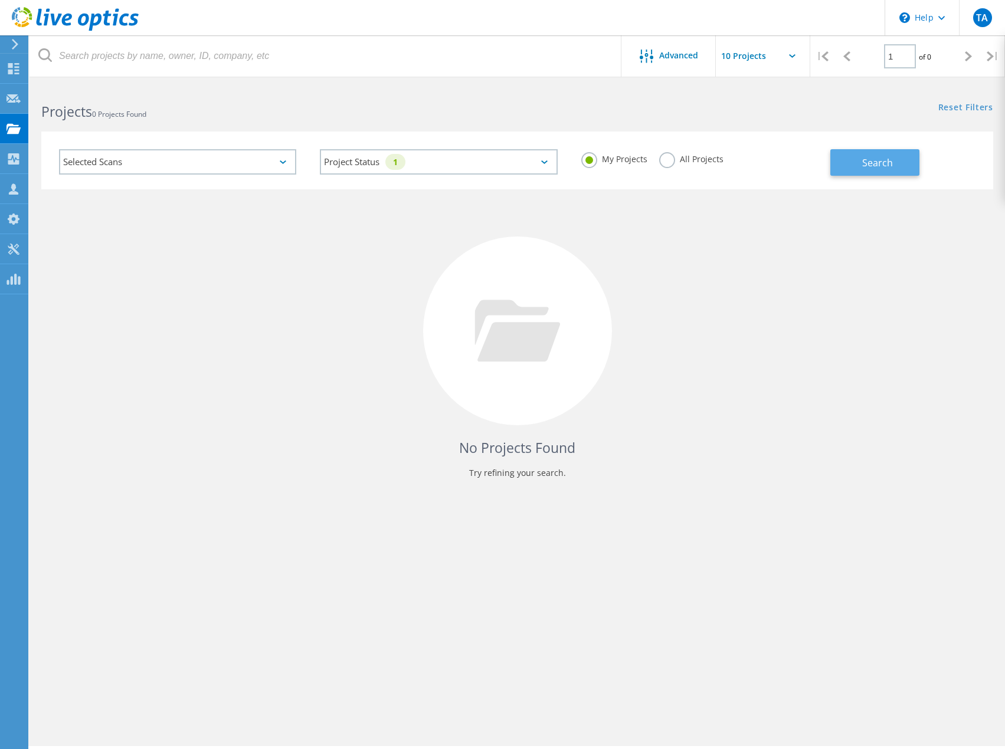
click at [855, 168] on button "Search" at bounding box center [874, 162] width 89 height 27
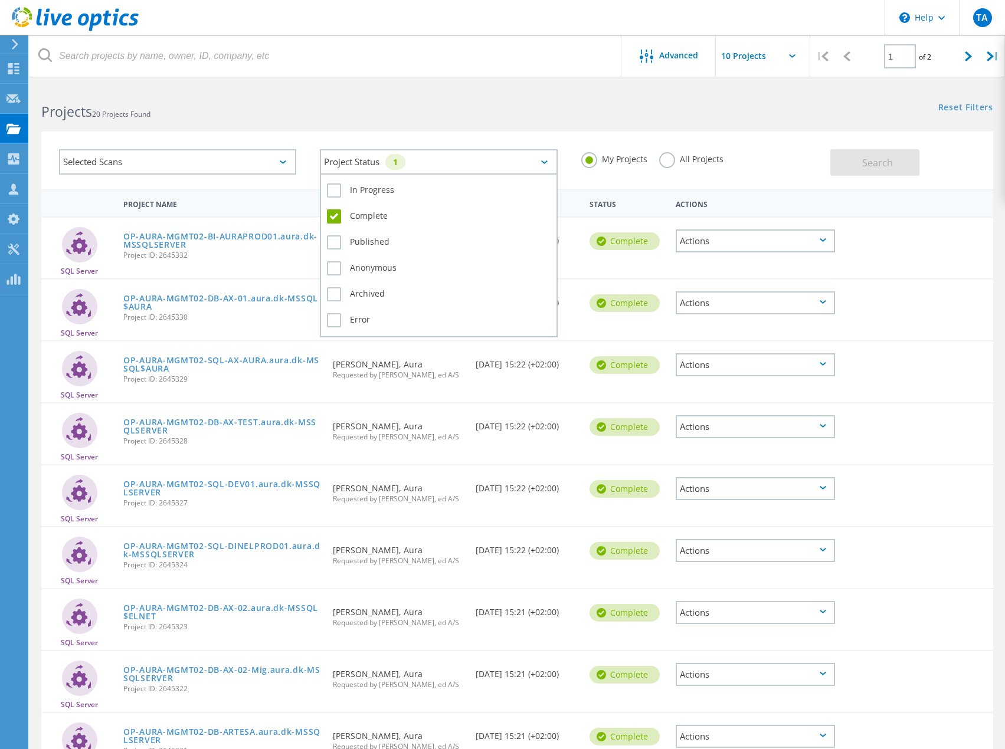
click at [547, 160] on icon at bounding box center [544, 162] width 6 height 4
click at [332, 218] on label "Complete" at bounding box center [438, 216] width 223 height 14
click at [0, 0] on input "Complete" at bounding box center [0, 0] width 0 height 0
click at [340, 242] on label "Published" at bounding box center [438, 242] width 223 height 14
click at [0, 0] on input "Published" at bounding box center [0, 0] width 0 height 0
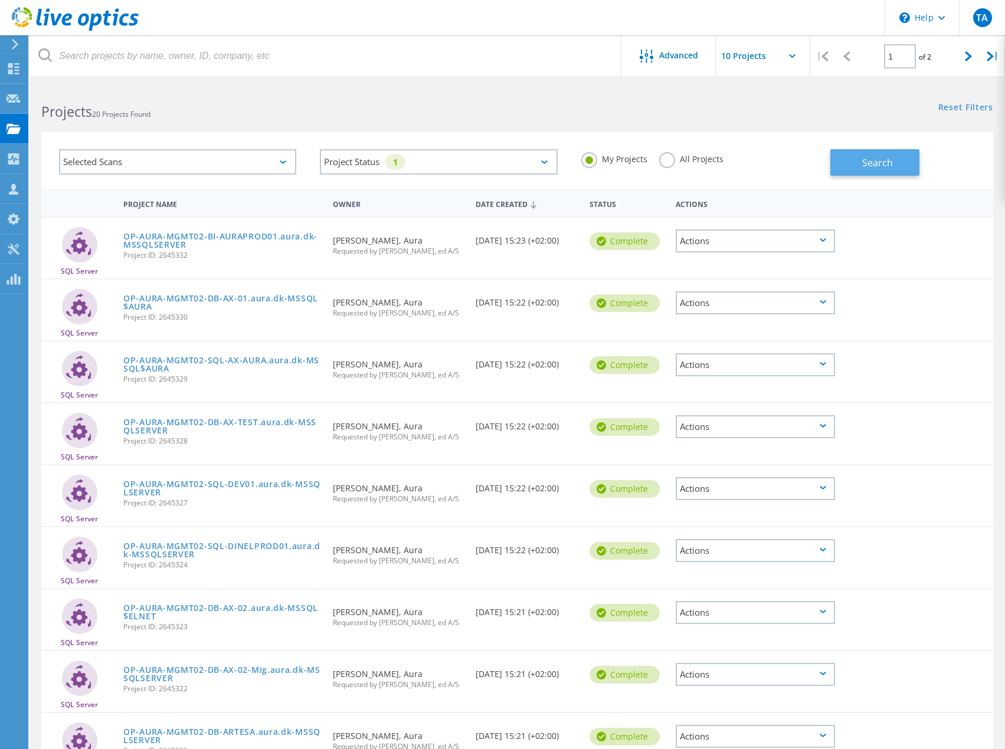
click at [867, 160] on span "Search" at bounding box center [877, 162] width 31 height 13
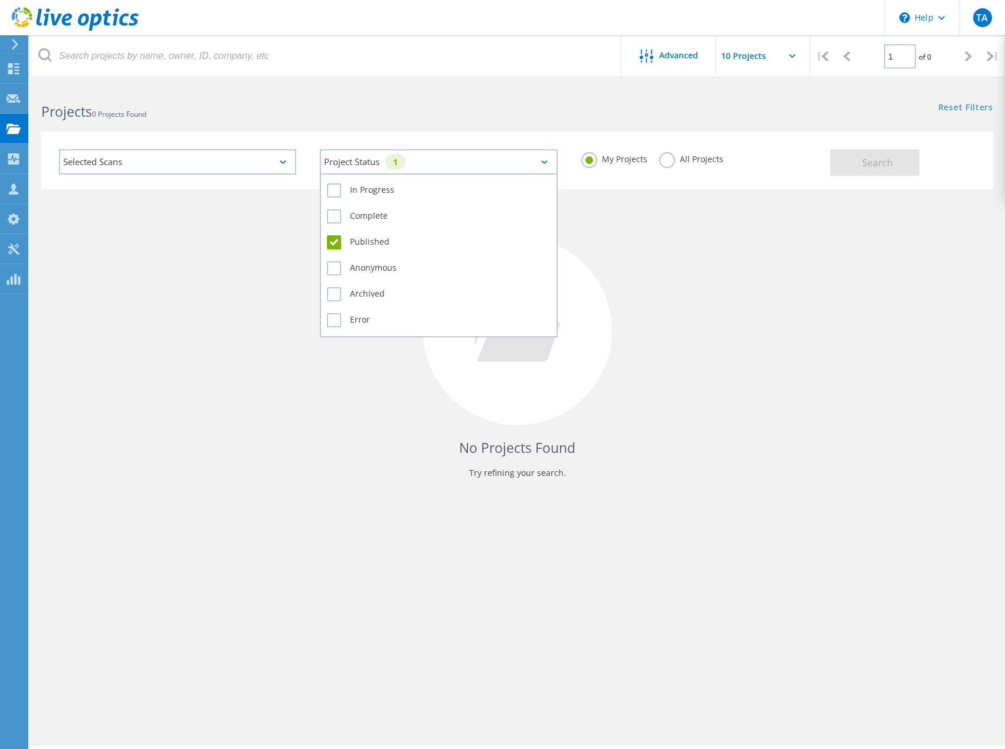
click at [550, 158] on div "Project Status 1" at bounding box center [438, 161] width 237 height 25
click at [339, 243] on label "Published" at bounding box center [438, 242] width 223 height 14
click at [0, 0] on input "Published" at bounding box center [0, 0] width 0 height 0
click at [335, 267] on label "Anonymous" at bounding box center [438, 268] width 223 height 14
click at [0, 0] on input "Anonymous" at bounding box center [0, 0] width 0 height 0
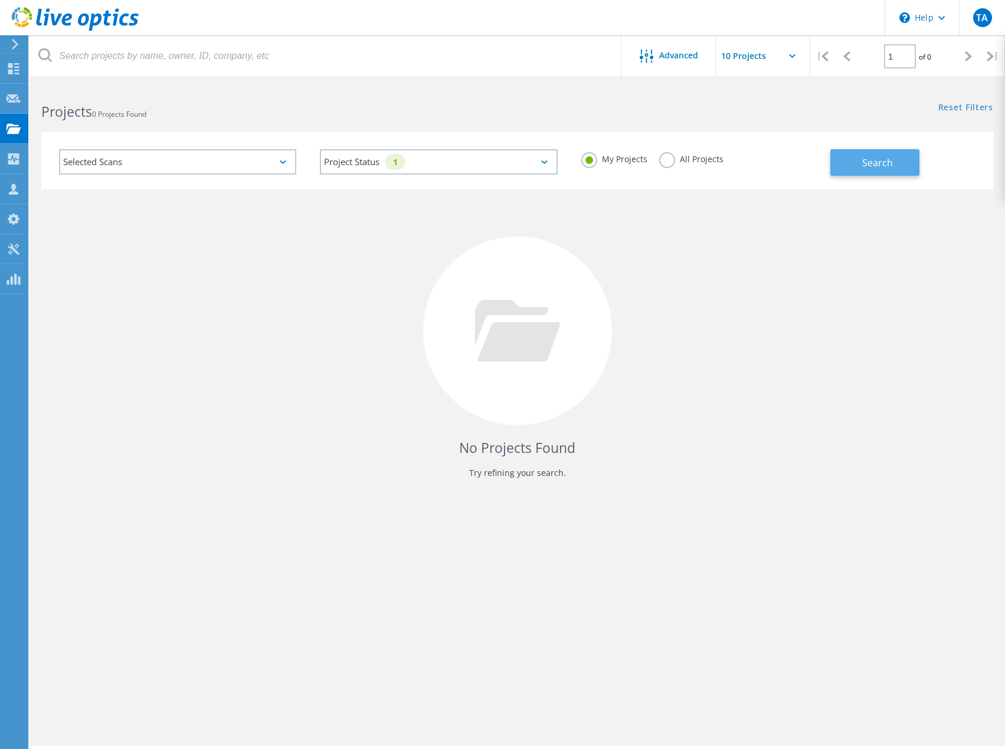
click at [847, 165] on button "Search" at bounding box center [874, 162] width 89 height 27
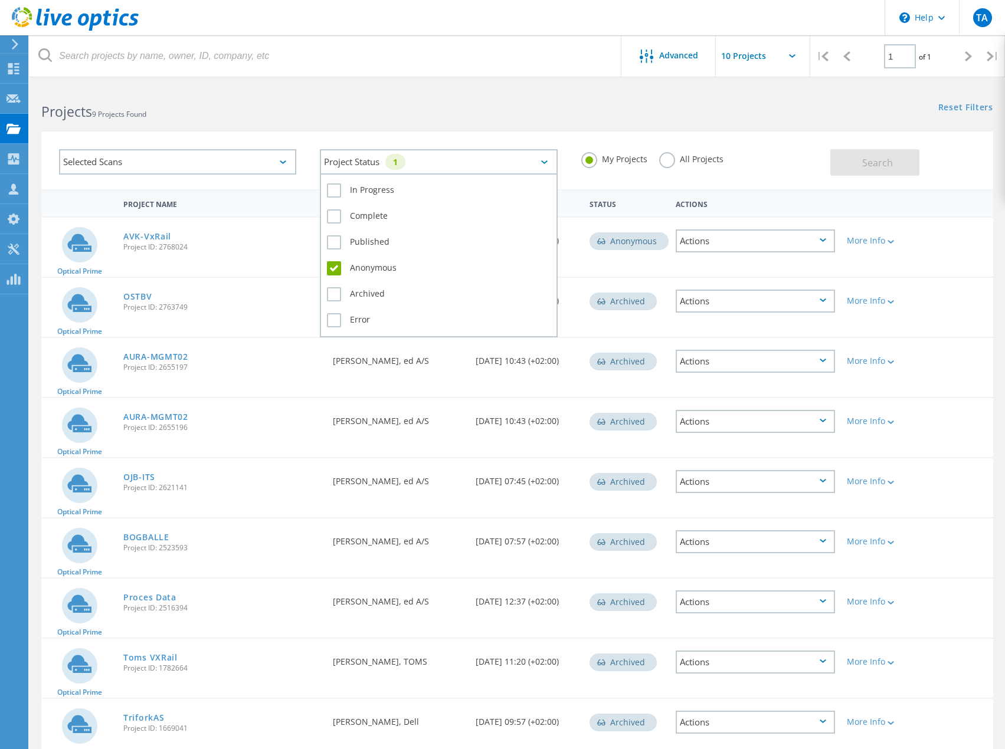
click at [545, 163] on icon at bounding box center [544, 162] width 6 height 4
click at [333, 188] on label "In Progress" at bounding box center [438, 190] width 223 height 14
click at [0, 0] on input "In Progress" at bounding box center [0, 0] width 0 height 0
click at [332, 269] on label "Anonymous" at bounding box center [438, 268] width 223 height 14
click at [0, 0] on input "Anonymous" at bounding box center [0, 0] width 0 height 0
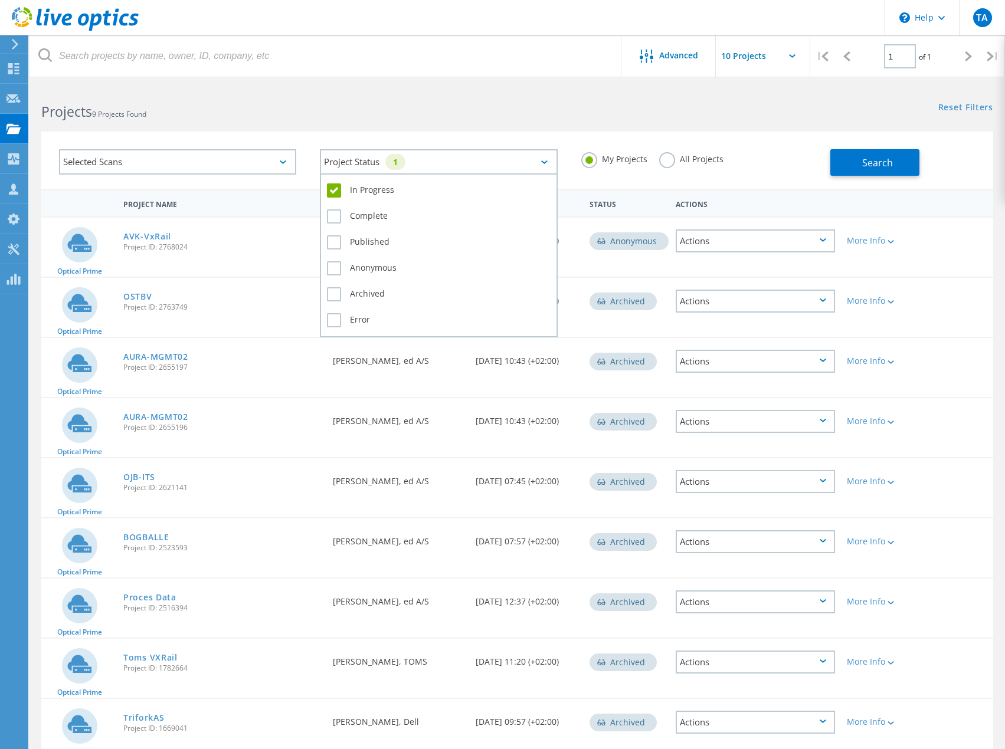
click at [333, 188] on label "In Progress" at bounding box center [438, 190] width 223 height 14
click at [0, 0] on input "In Progress" at bounding box center [0, 0] width 0 height 0
click at [710, 110] on div "Projects 9 Projects Found Reset Filters Show Filters" at bounding box center [516, 101] width 975 height 31
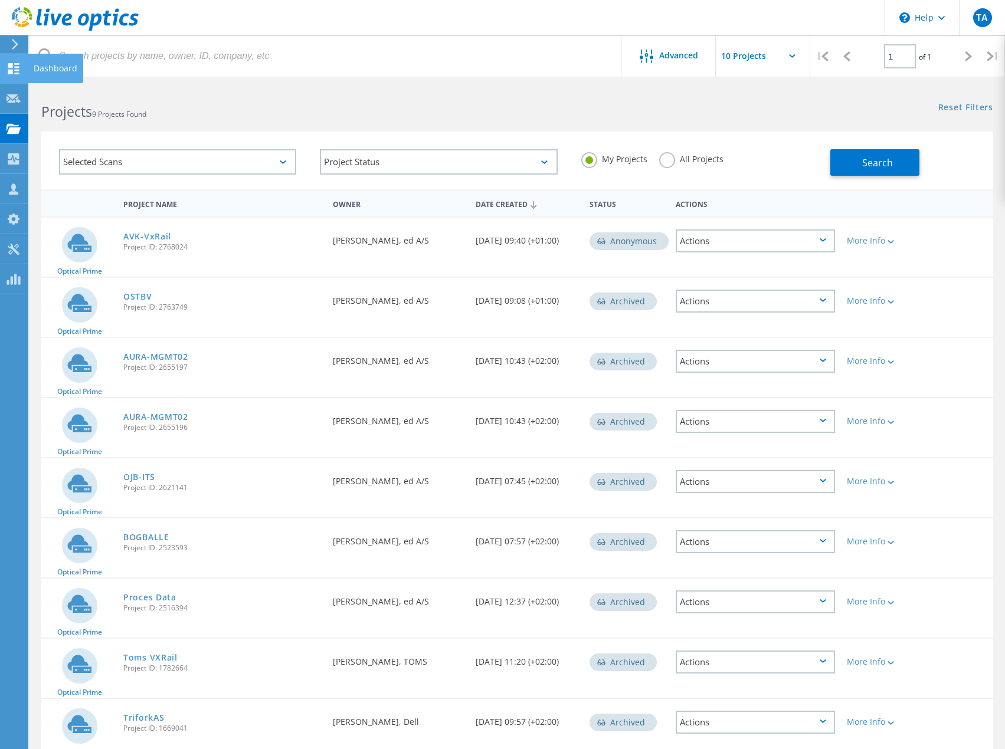
click at [9, 70] on use at bounding box center [13, 68] width 11 height 11
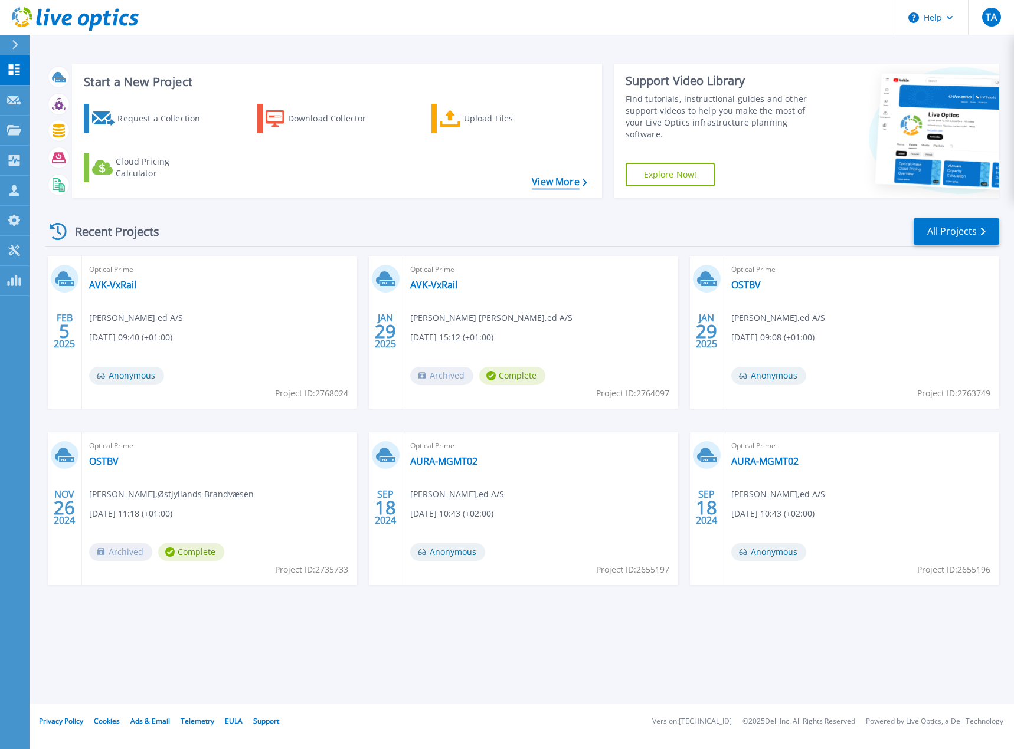
click at [582, 185] on icon at bounding box center [584, 183] width 5 height 8
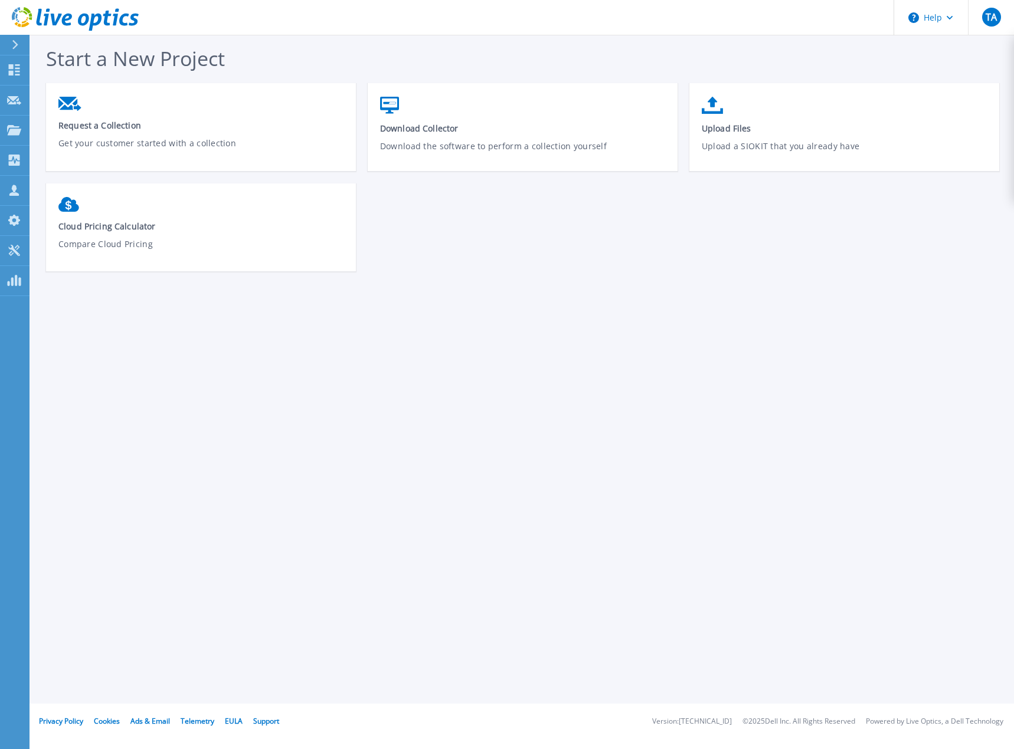
click at [556, 14] on header "Help TA Channel Partner [PERSON_NAME] [EMAIL_ADDRESS][DOMAIN_NAME] ed A/S My Pr…" at bounding box center [507, 17] width 1014 height 35
click at [14, 71] on icon at bounding box center [14, 69] width 14 height 11
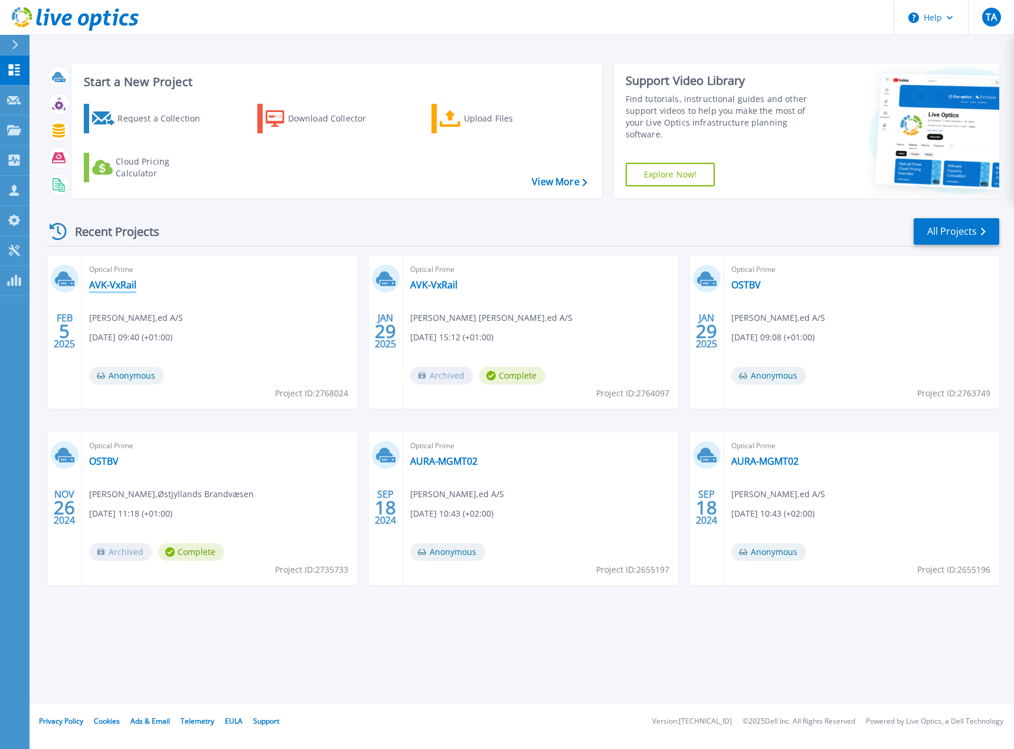
click at [122, 285] on link "AVK-VxRail" at bounding box center [112, 285] width 47 height 12
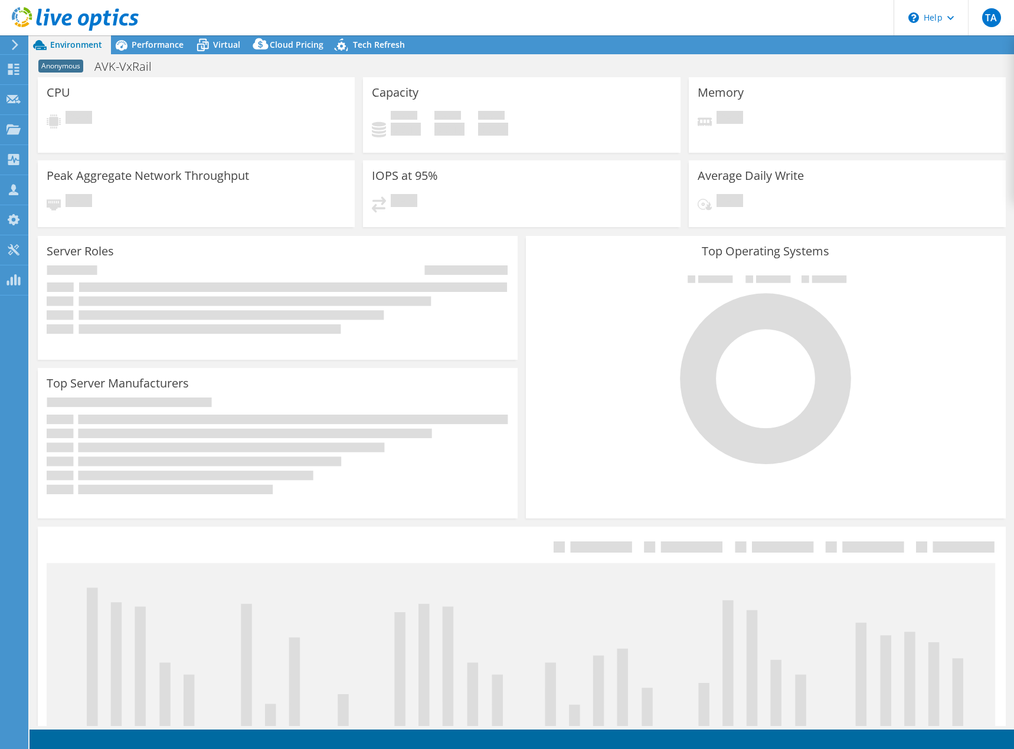
select select "USD"
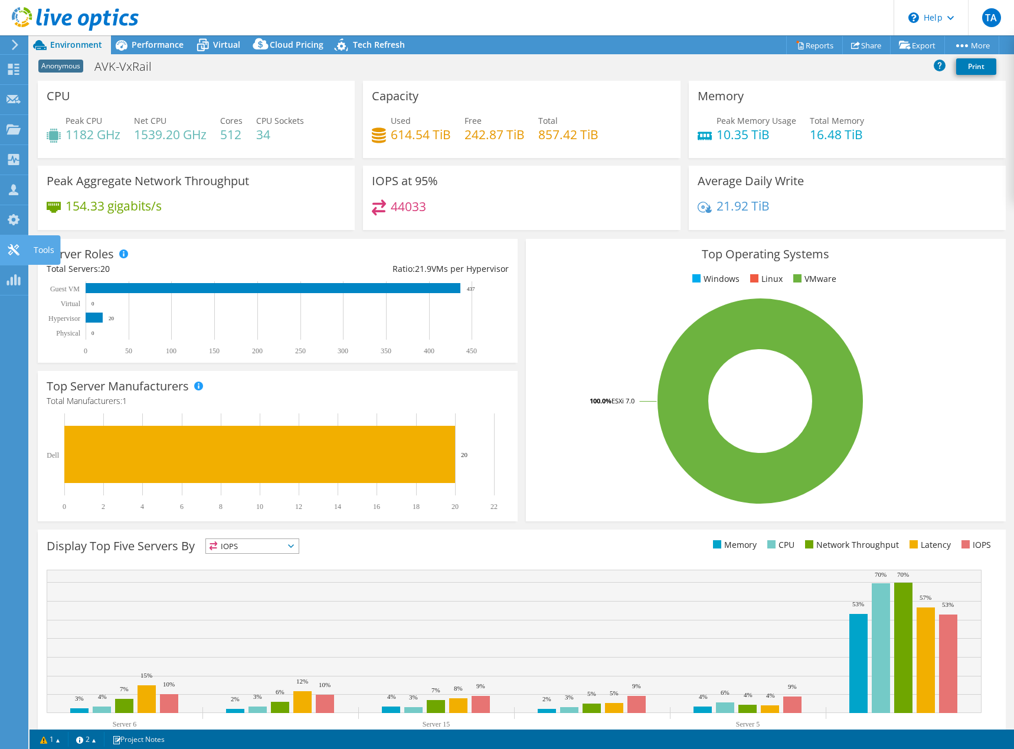
click at [14, 247] on icon at bounding box center [13, 249] width 14 height 11
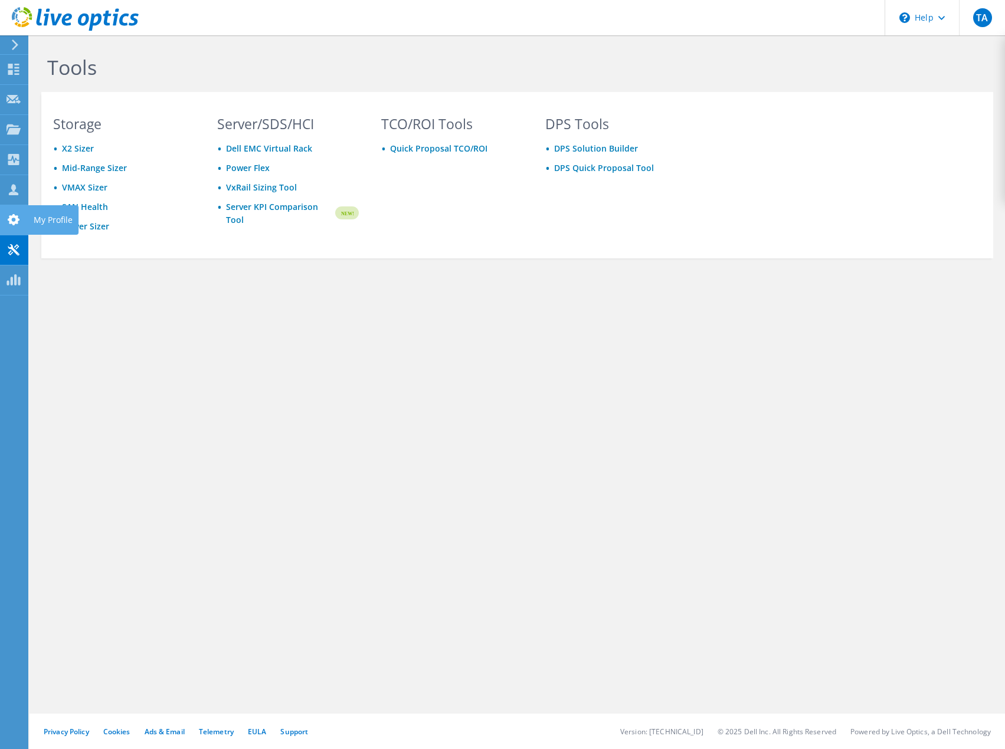
click at [18, 227] on div at bounding box center [13, 221] width 14 height 13
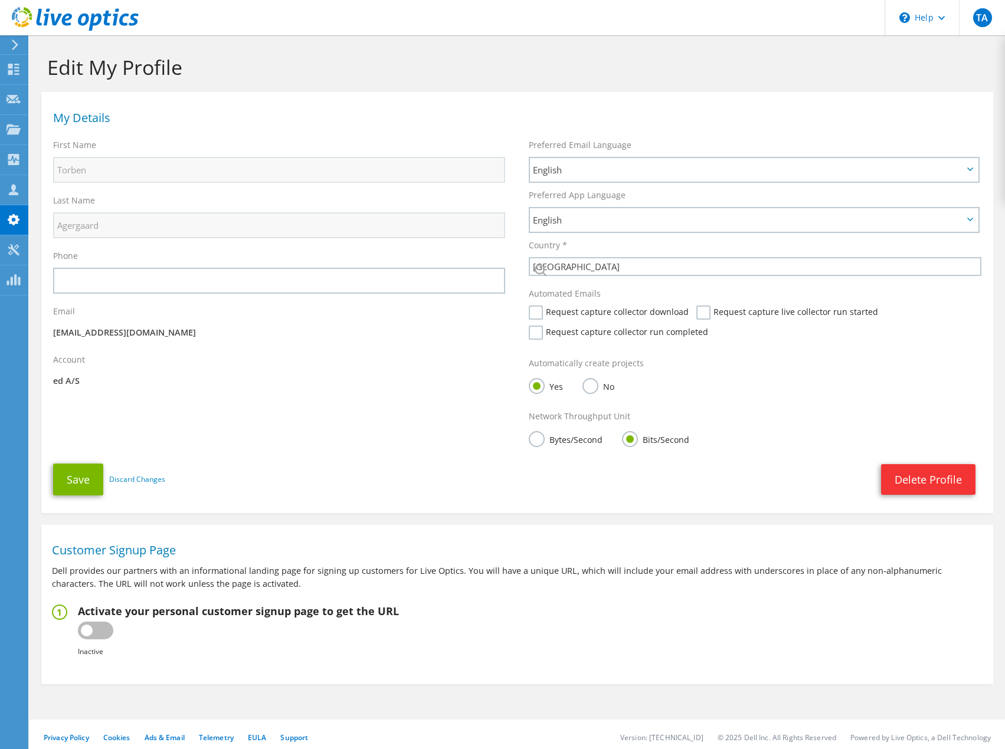
select select "58"
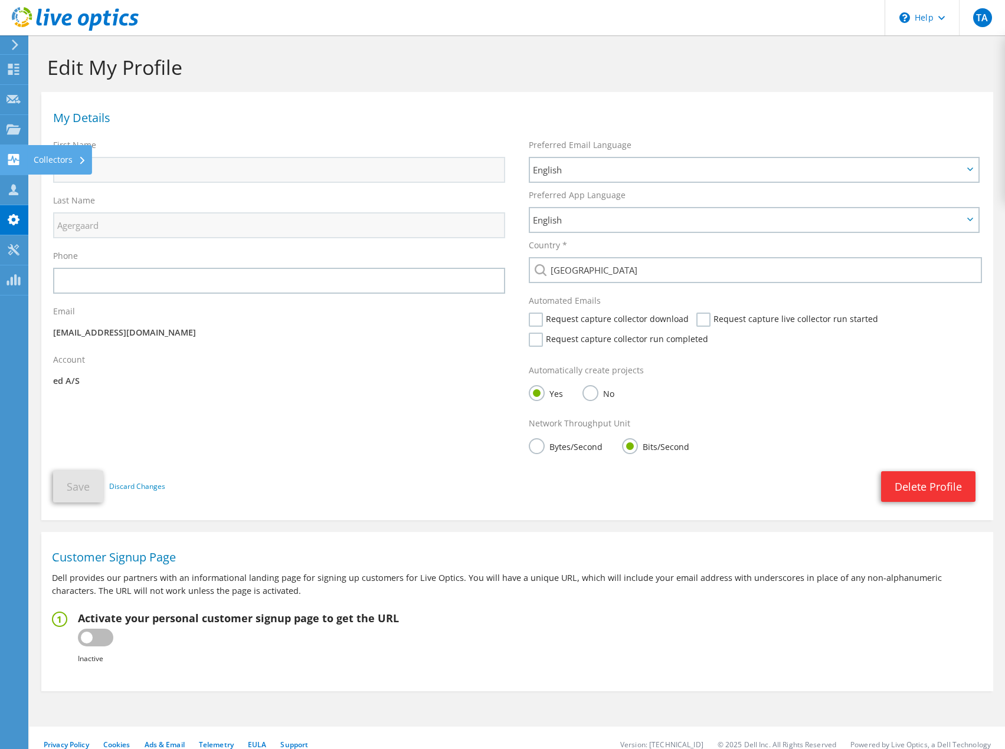
click at [15, 161] on icon at bounding box center [13, 159] width 14 height 11
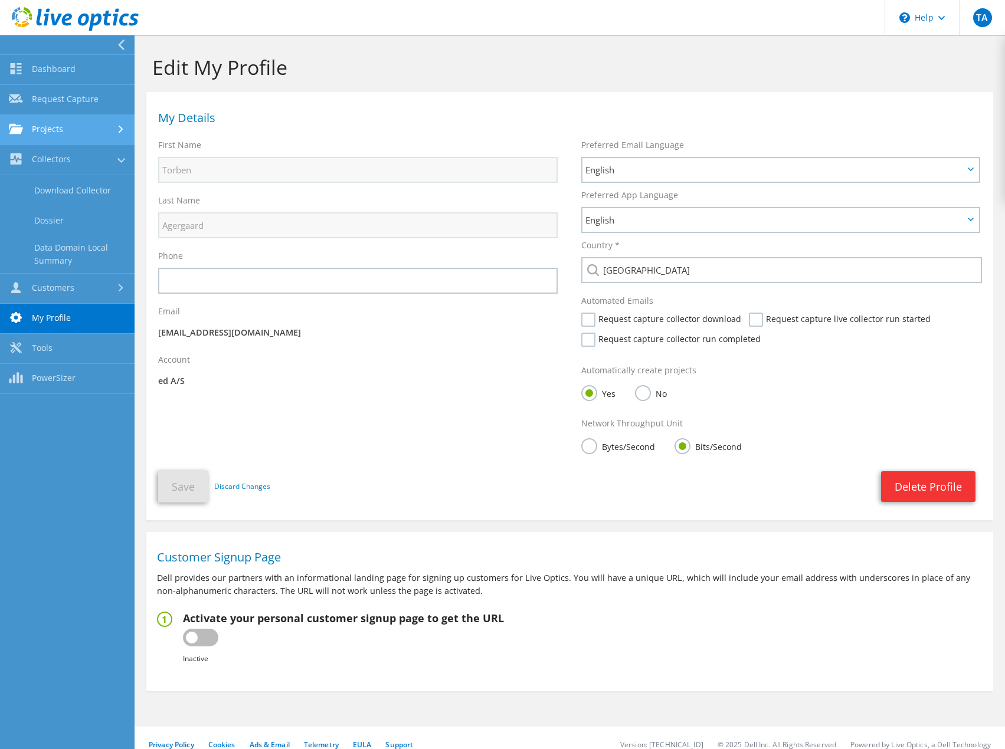
click at [22, 130] on icon at bounding box center [16, 128] width 14 height 11
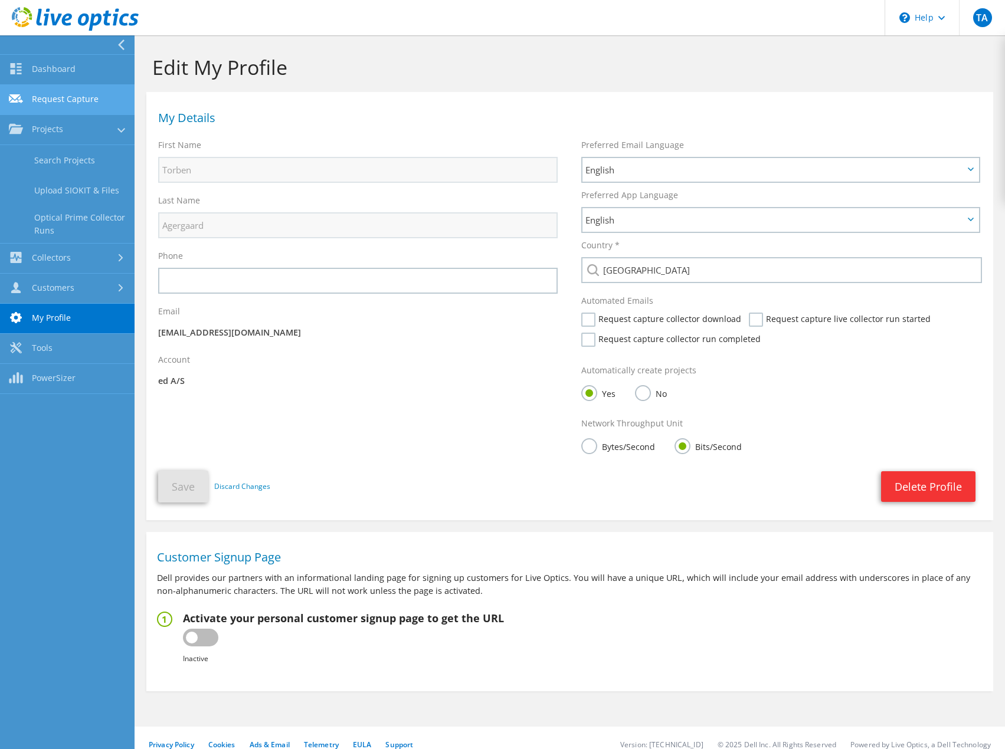
click at [51, 94] on link "Request Capture" at bounding box center [67, 100] width 135 height 30
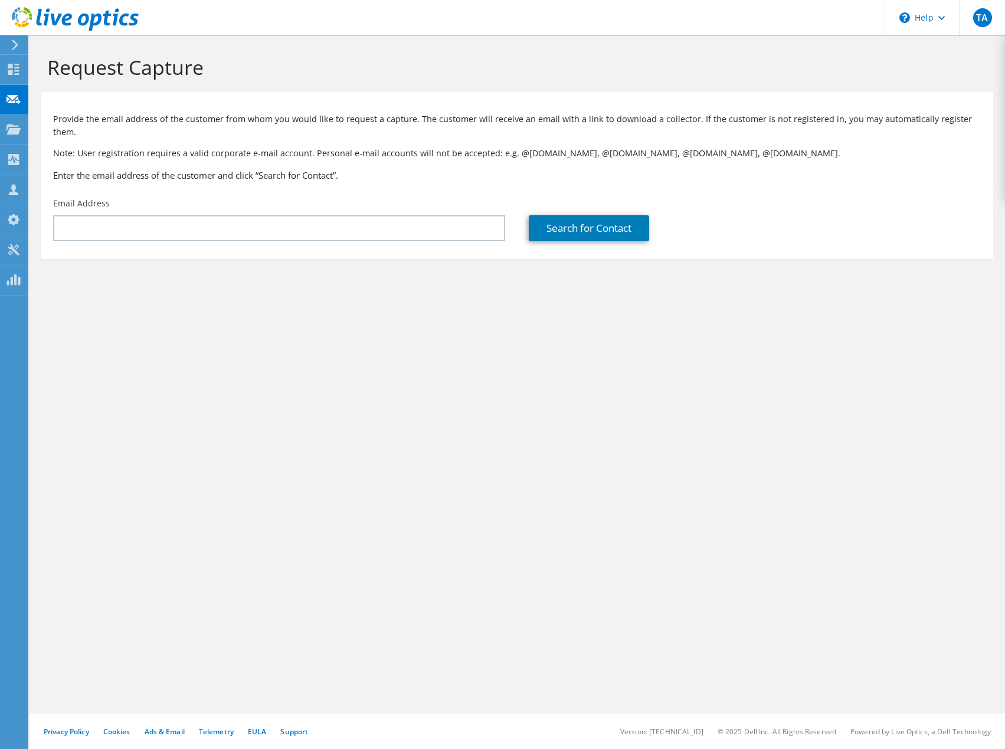
click at [51, 94] on section "Provide the email address of the customer from whom you would like to request a…" at bounding box center [517, 175] width 952 height 167
click at [17, 68] on icon at bounding box center [13, 69] width 14 height 11
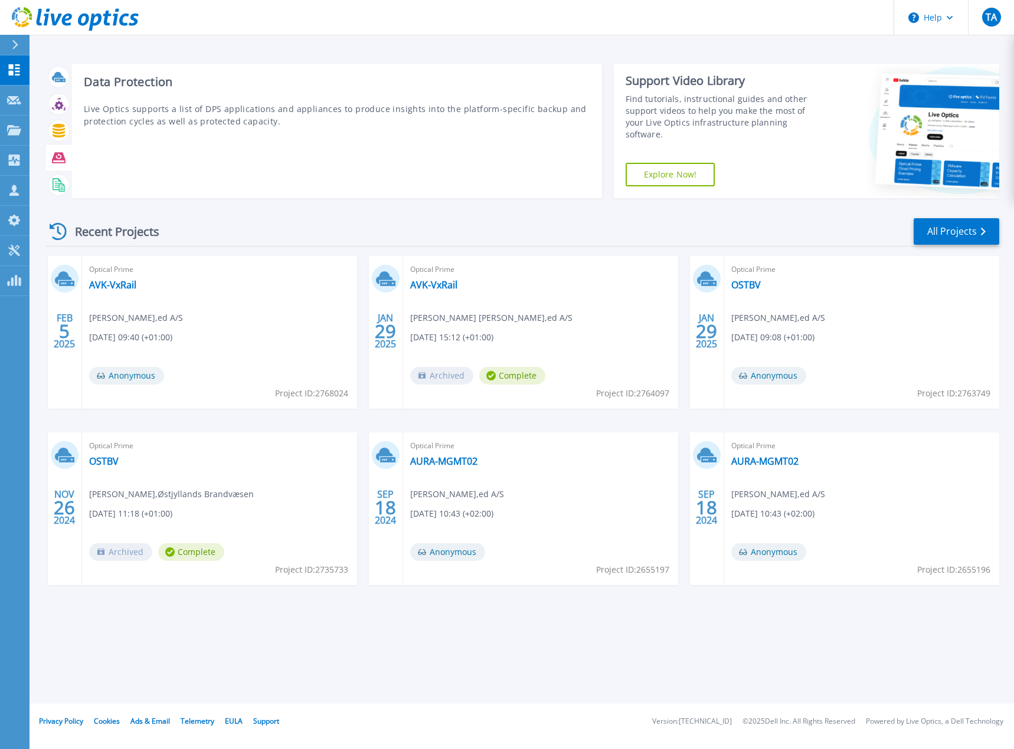
click at [55, 154] on icon at bounding box center [59, 157] width 14 height 11
click at [60, 130] on icon at bounding box center [59, 131] width 12 height 14
click at [55, 185] on icon at bounding box center [59, 185] width 14 height 14
click at [54, 103] on icon at bounding box center [59, 104] width 14 height 14
click at [60, 109] on icon at bounding box center [59, 104] width 14 height 14
